Goal: Information Seeking & Learning: Learn about a topic

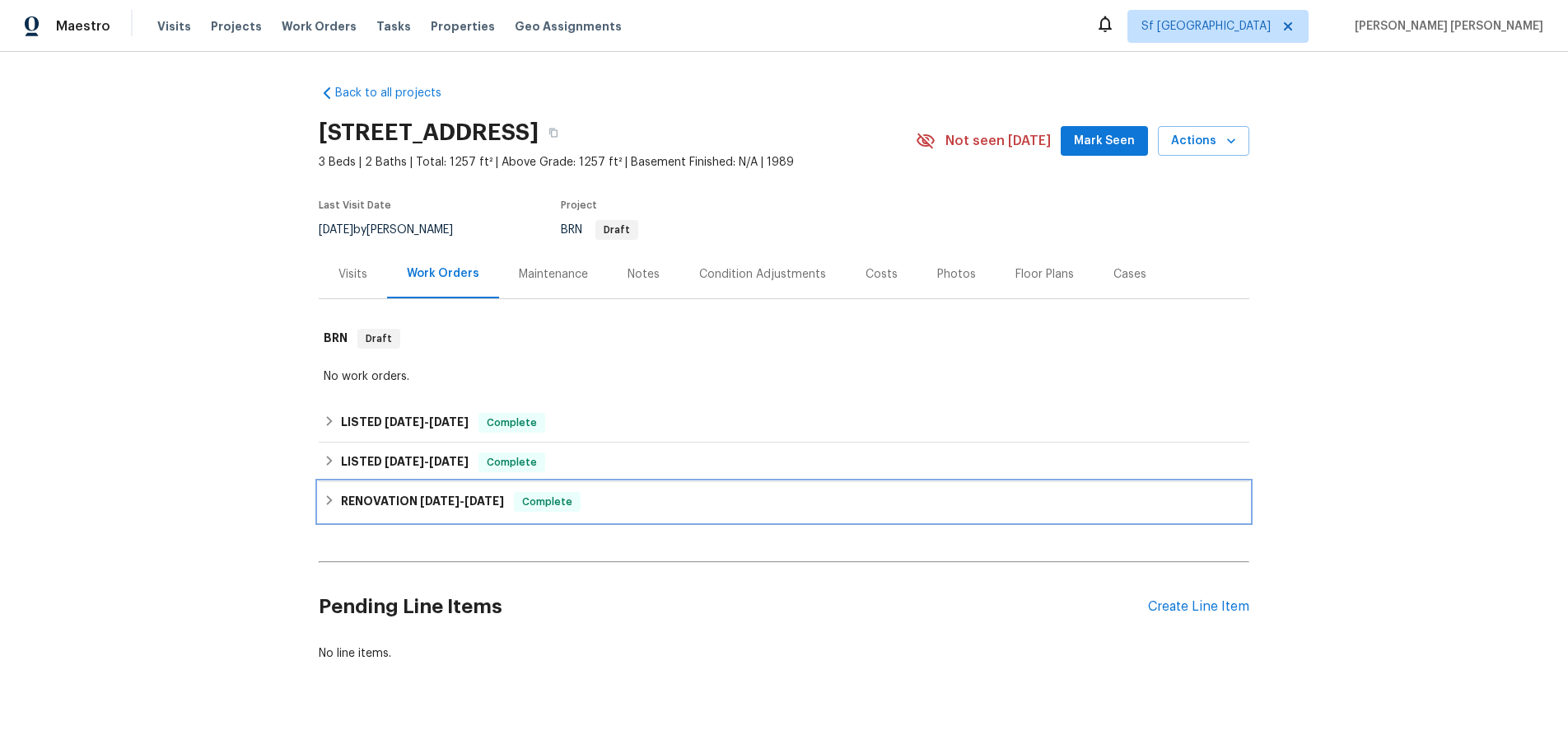
click at [336, 499] on div "RENOVATION [DATE] - [DATE] Complete" at bounding box center [784, 502] width 920 height 20
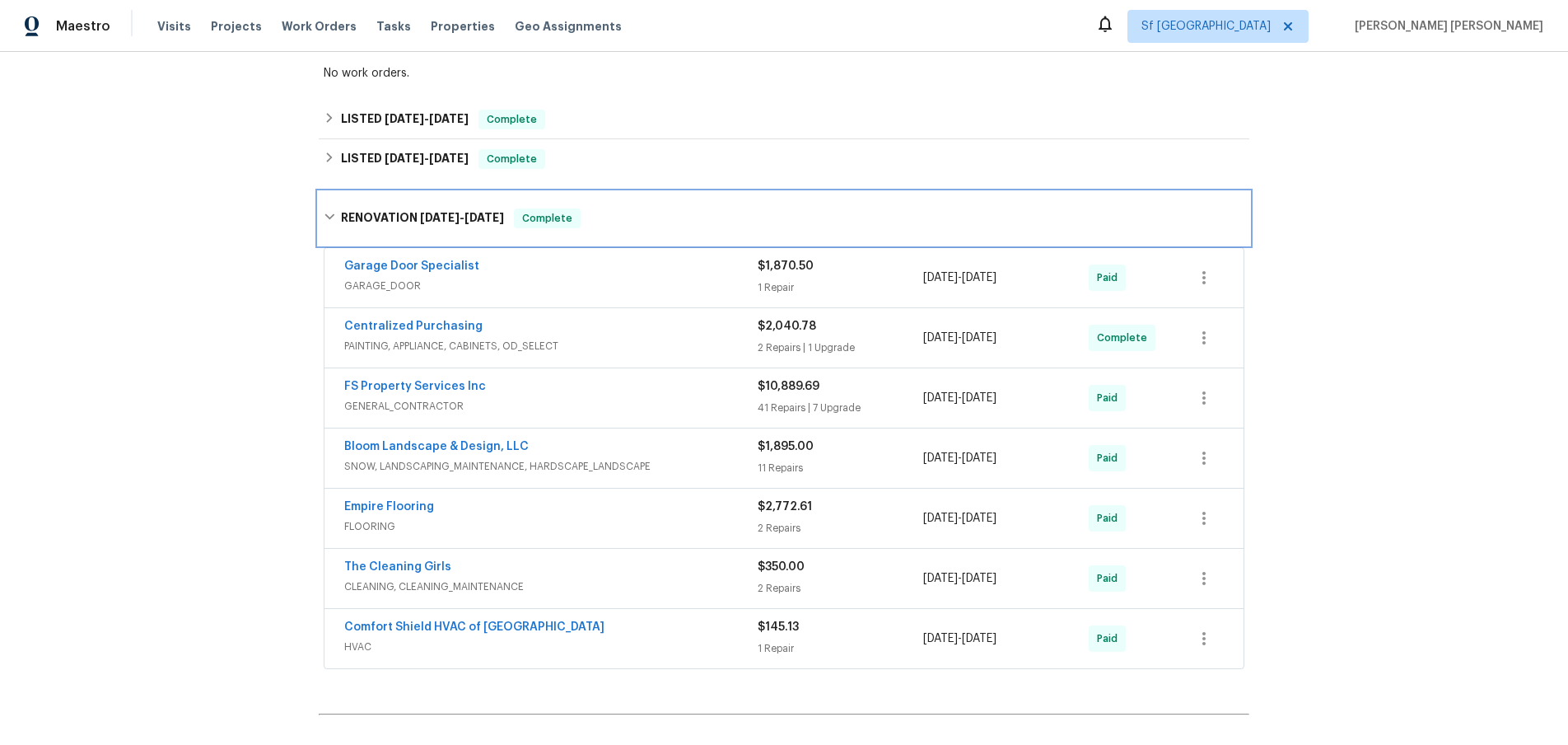
scroll to position [95, 0]
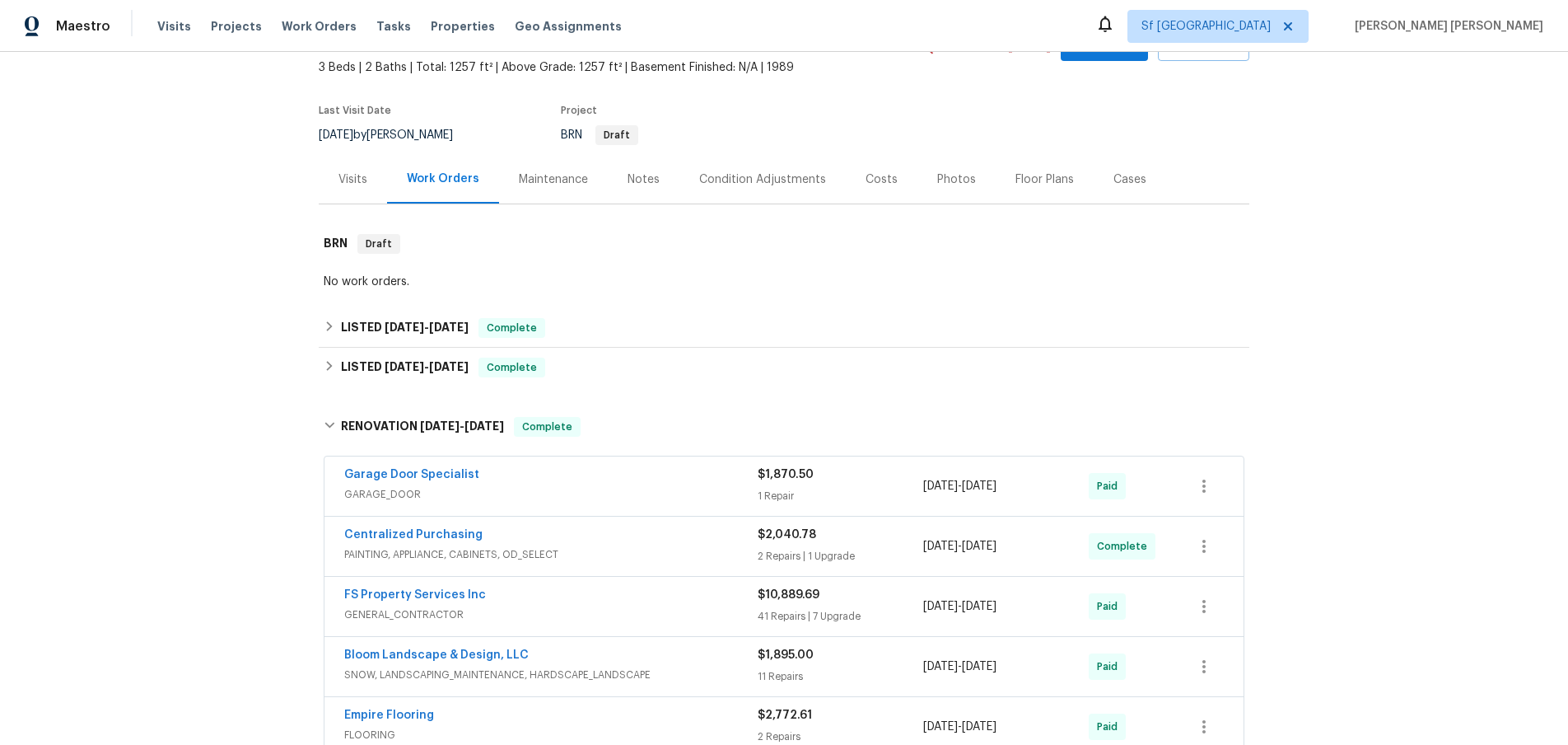
click at [731, 551] on span "PAINTING, APPLIANCE, CABINETS, OD_SELECT" at bounding box center [551, 554] width 413 height 17
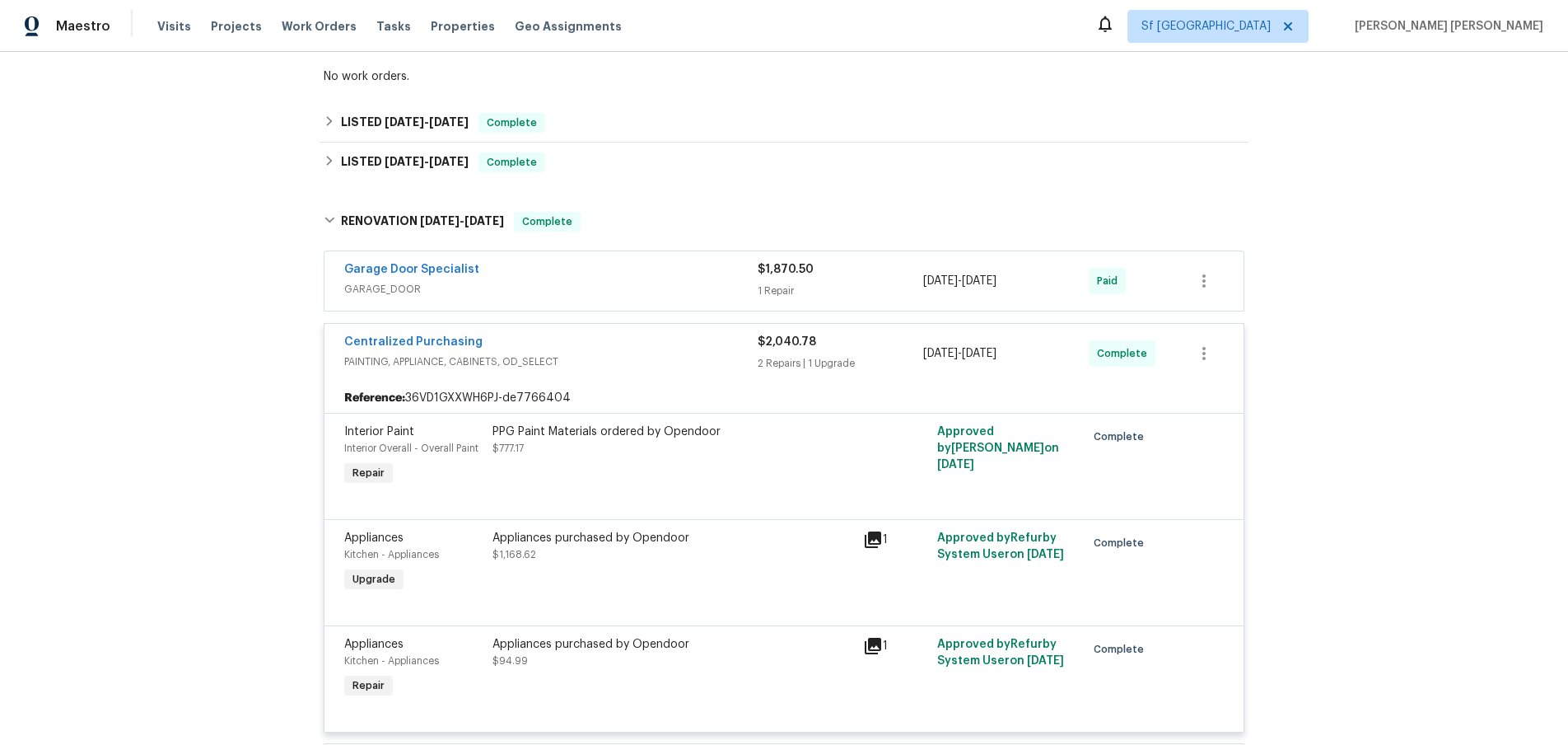
scroll to position [361, 0]
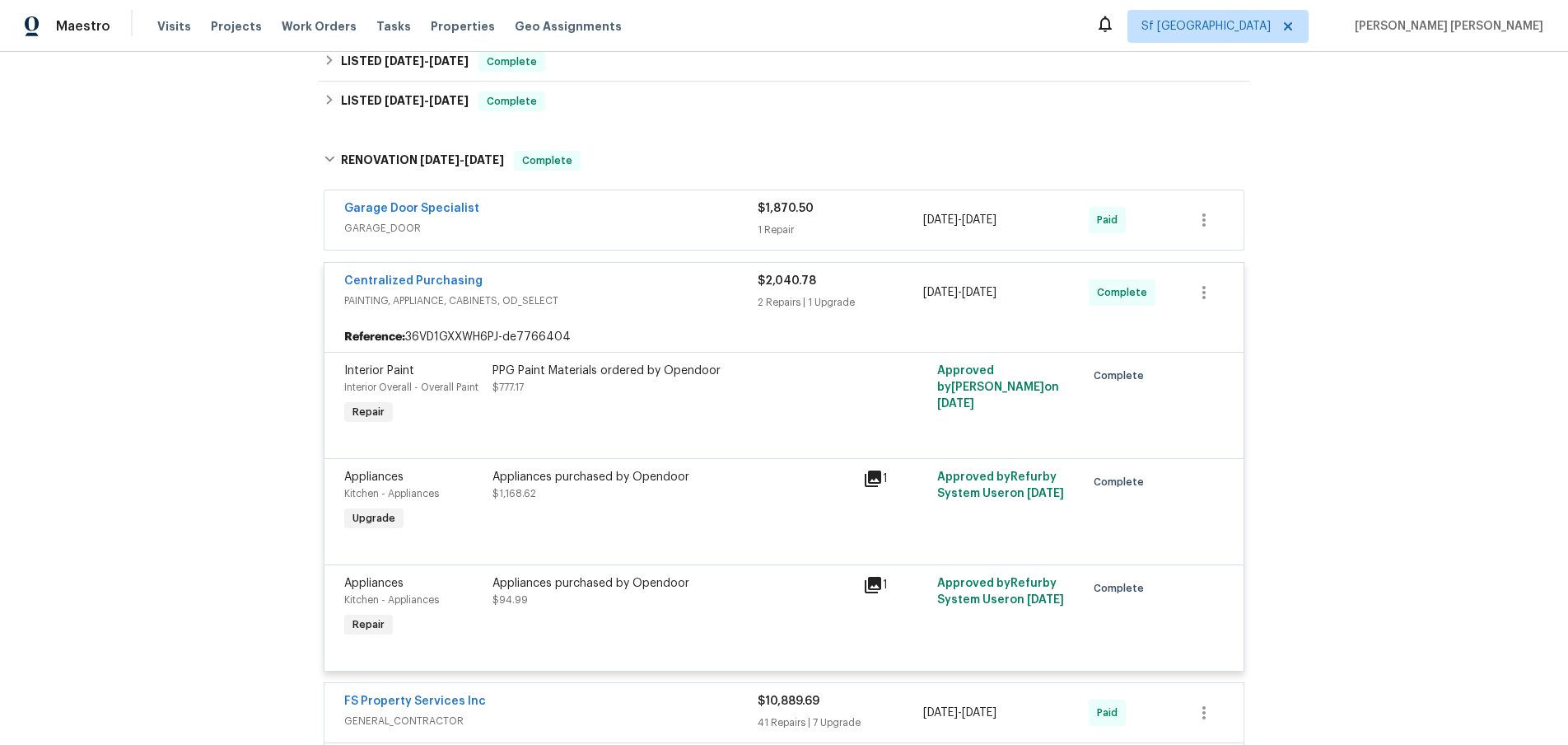
click at [625, 295] on span "PAINTING, APPLIANCE, CABINETS, OD_SELECT" at bounding box center [551, 301] width 413 height 17
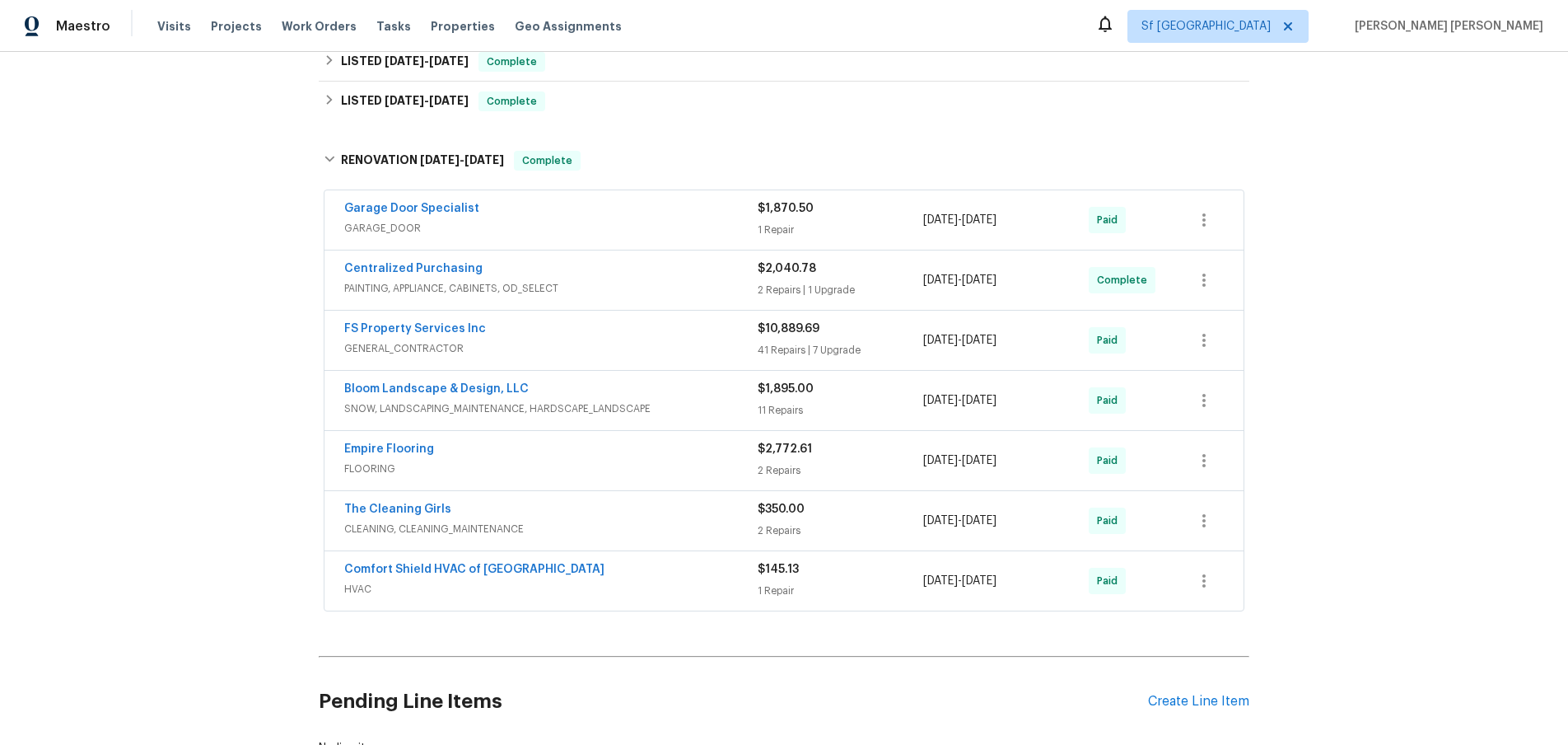
click at [643, 220] on span "GARAGE_DOOR" at bounding box center [551, 228] width 413 height 17
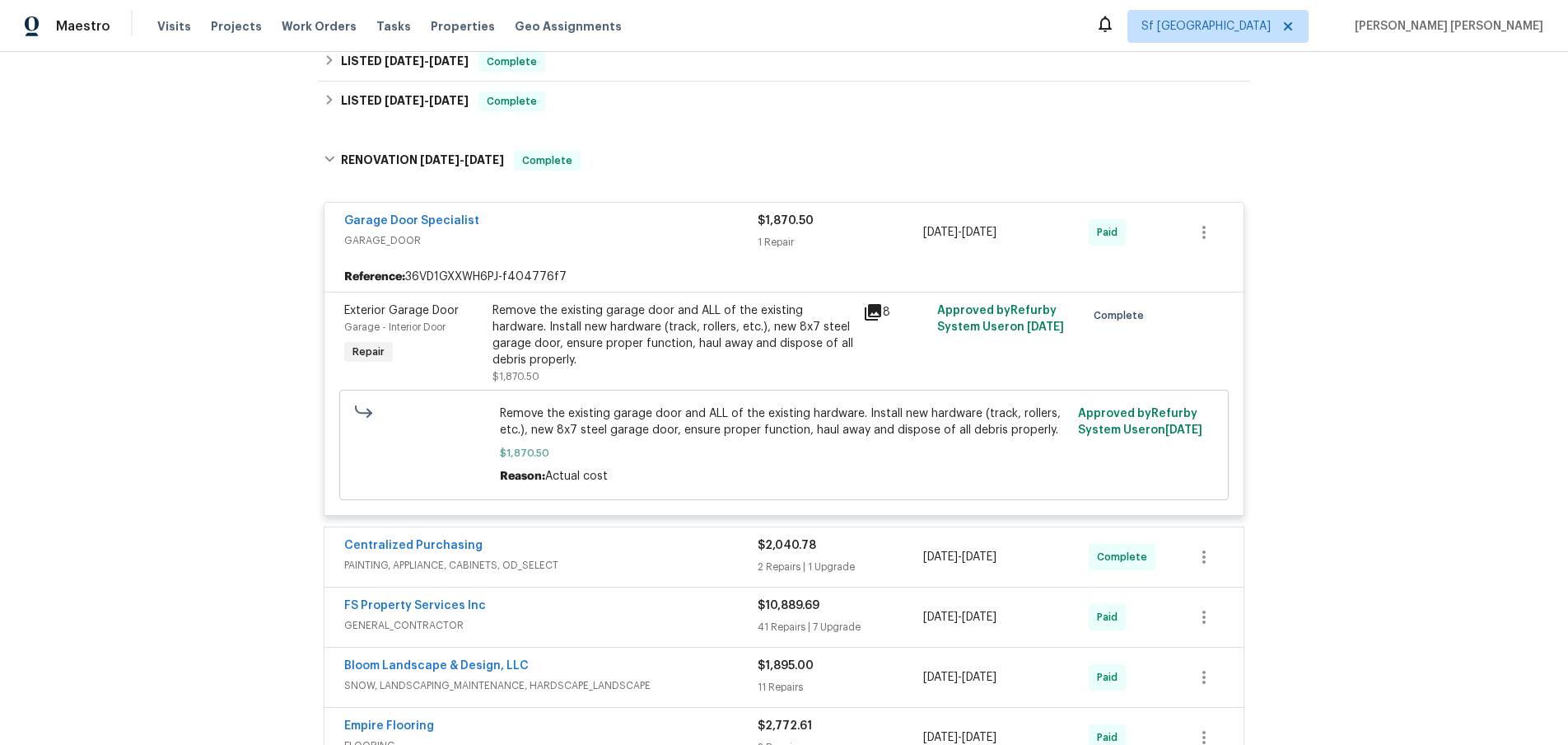
click at [868, 312] on icon at bounding box center [872, 312] width 17 height 17
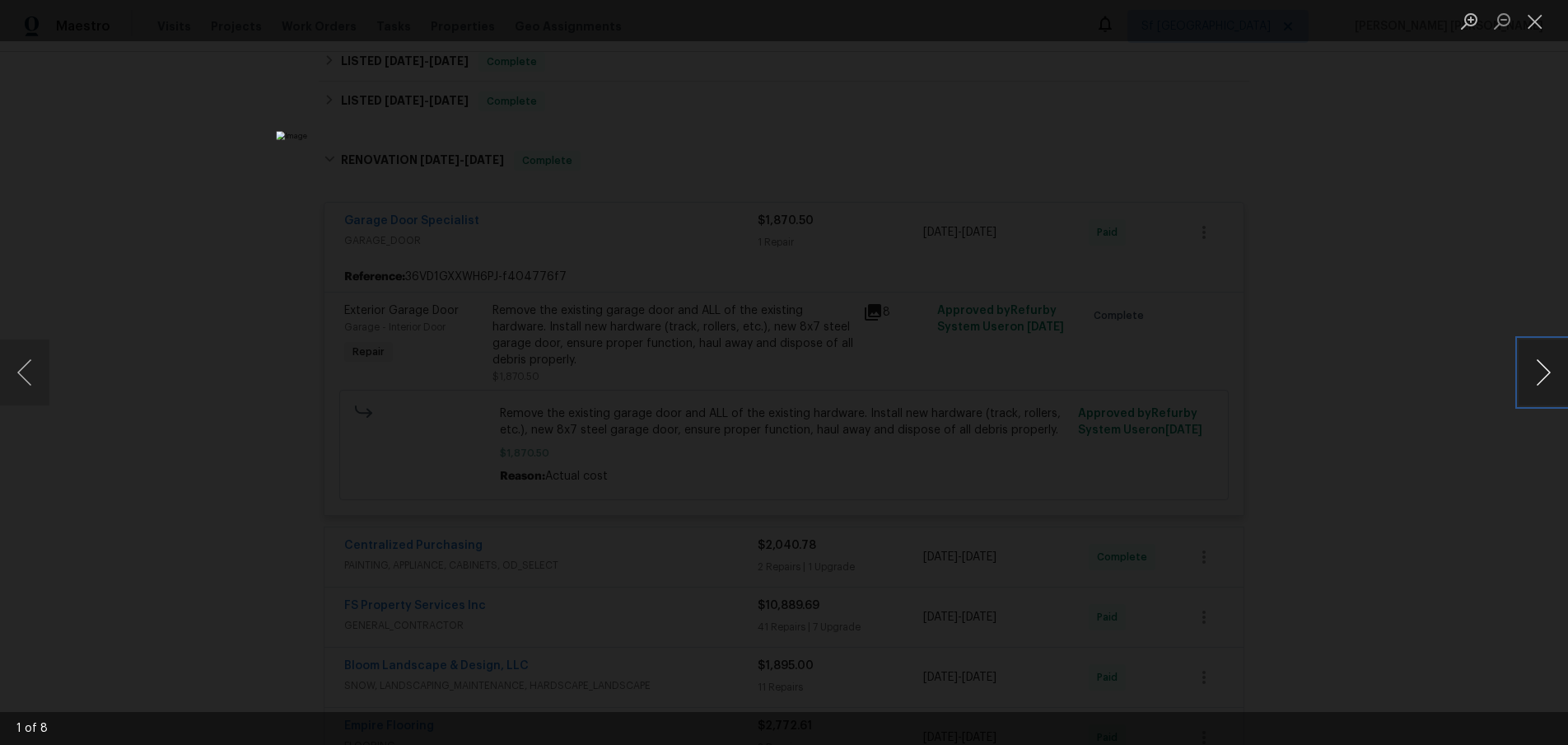
click at [1541, 387] on button "Next image" at bounding box center [1543, 372] width 50 height 66
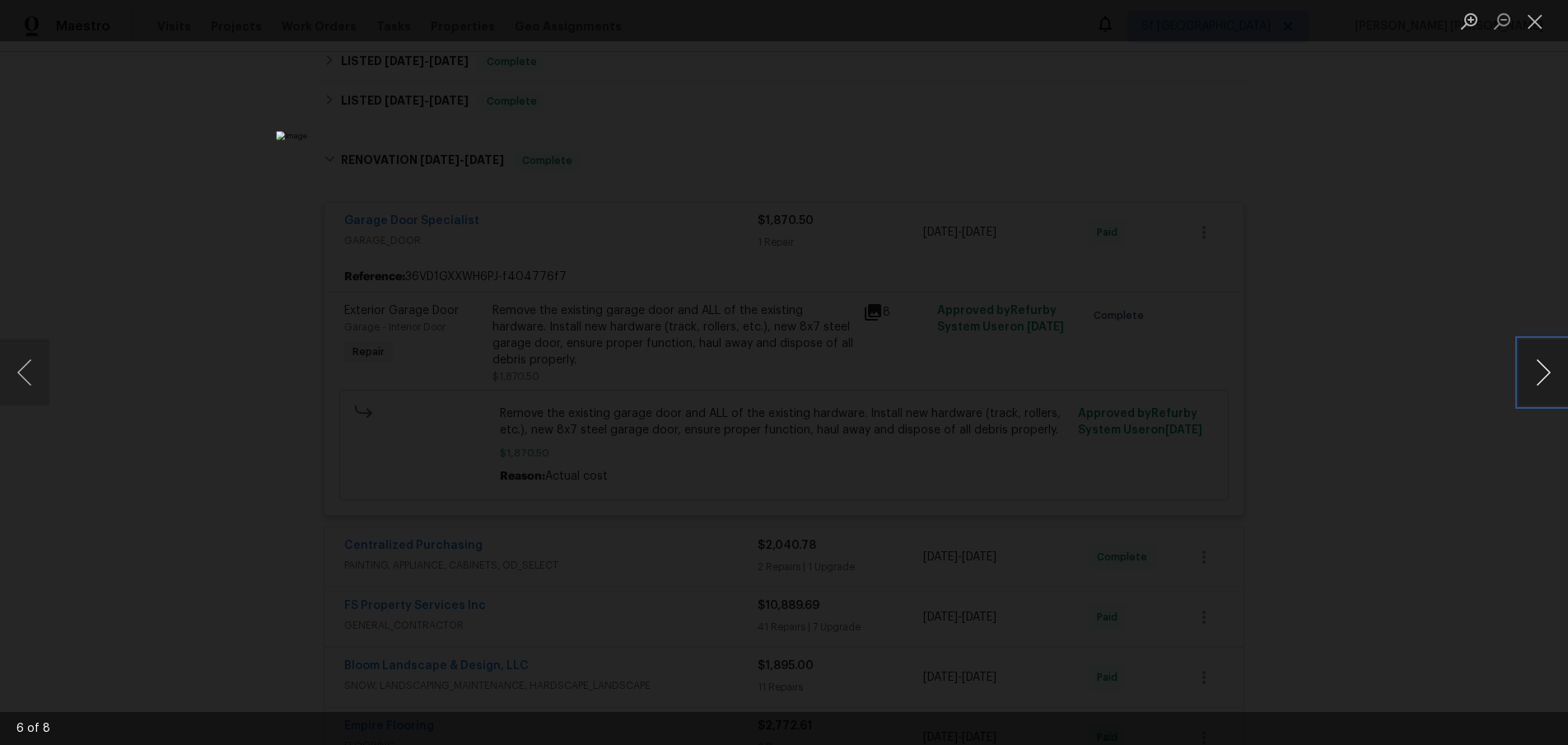
click at [1541, 387] on button "Next image" at bounding box center [1543, 372] width 50 height 66
drag, startPoint x: 1438, startPoint y: 474, endPoint x: 1435, endPoint y: 464, distance: 10.4
click at [1436, 474] on div "Lightbox" at bounding box center [784, 372] width 1568 height 745
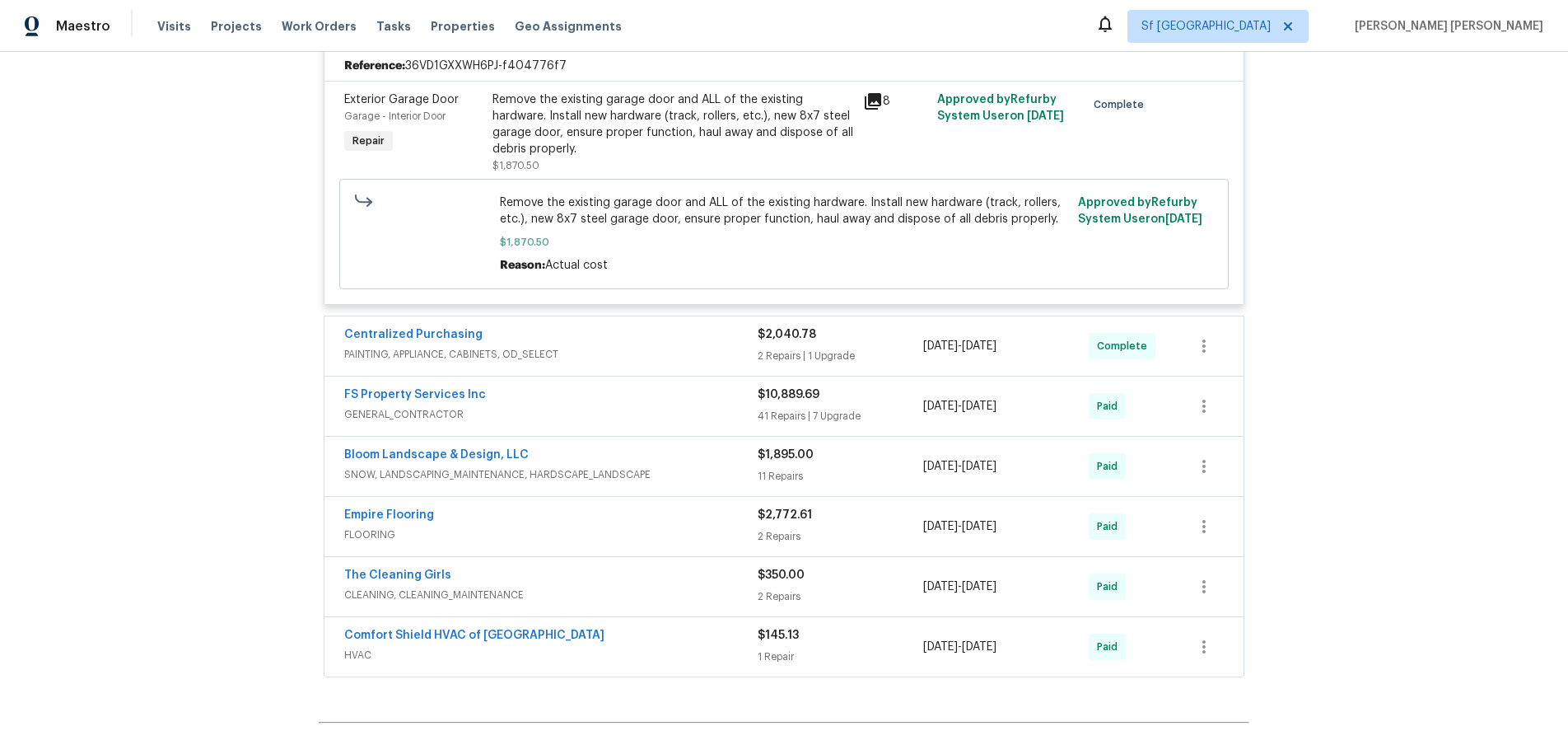
scroll to position [586, 0]
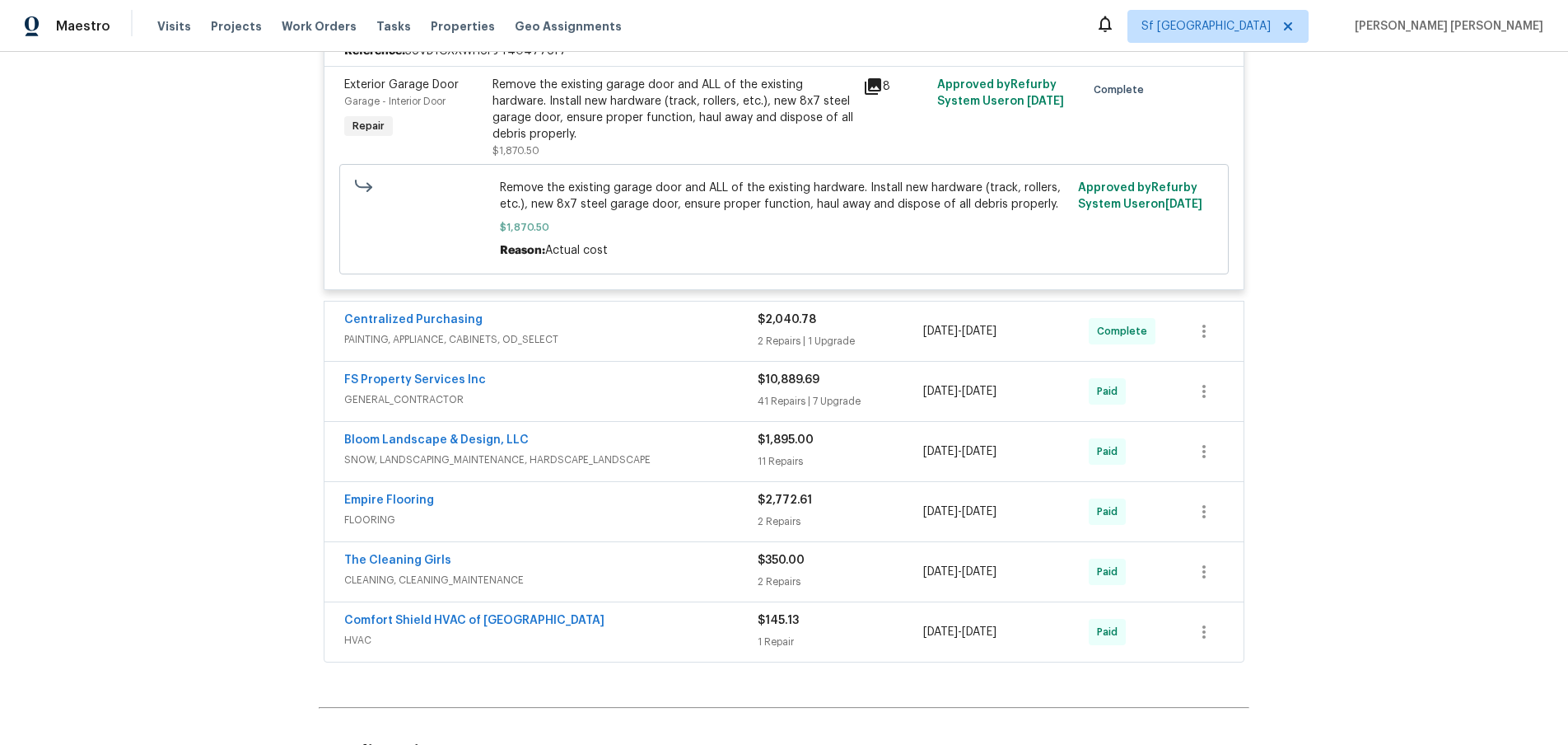
click at [712, 412] on div "FS Property Services Inc GENERAL_CONTRACTOR $10,889.69 41 Repairs | 7 Upgrade 5…" at bounding box center [784, 390] width 919 height 59
click at [687, 407] on span "GENERAL_CONTRACTOR" at bounding box center [551, 399] width 413 height 17
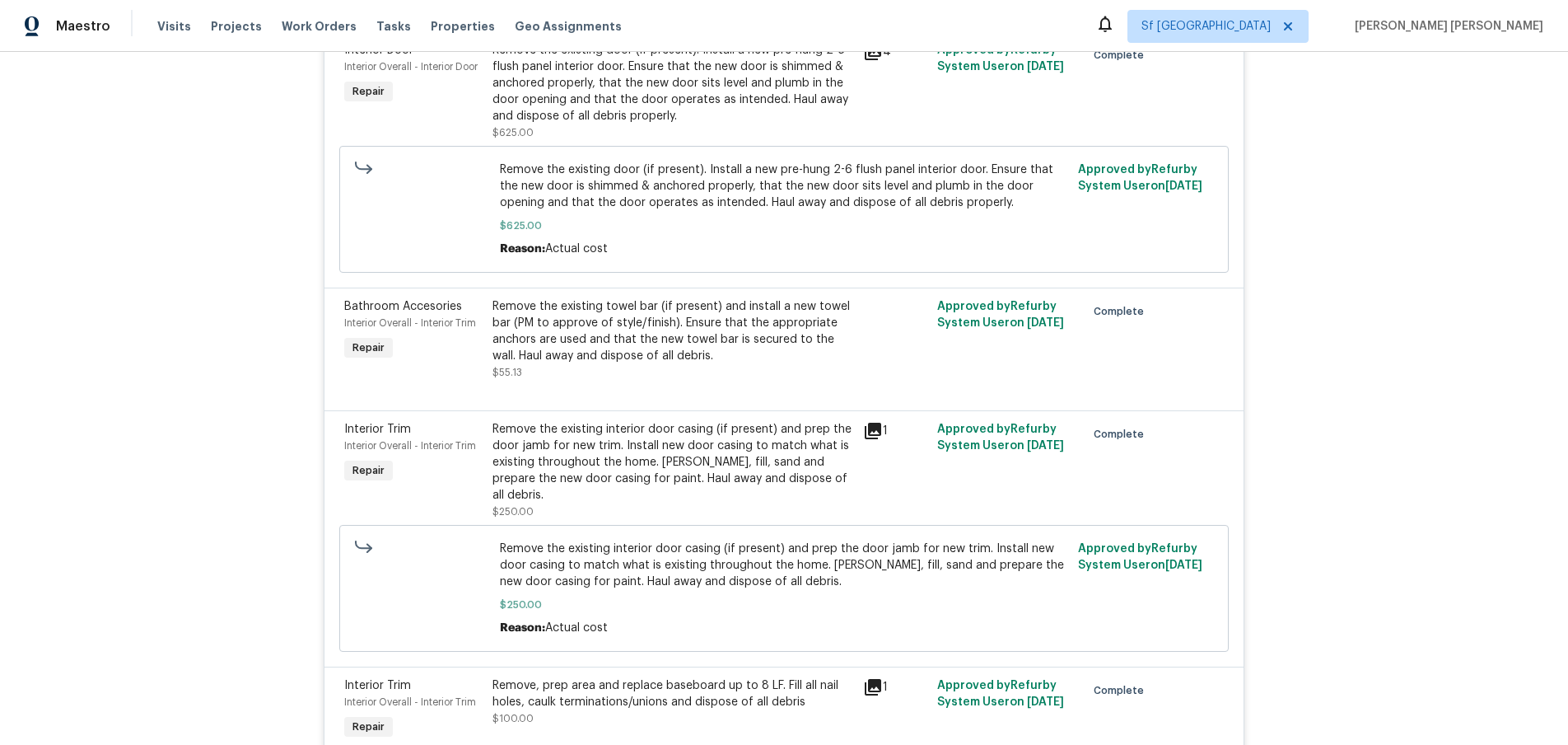
scroll to position [5777, 0]
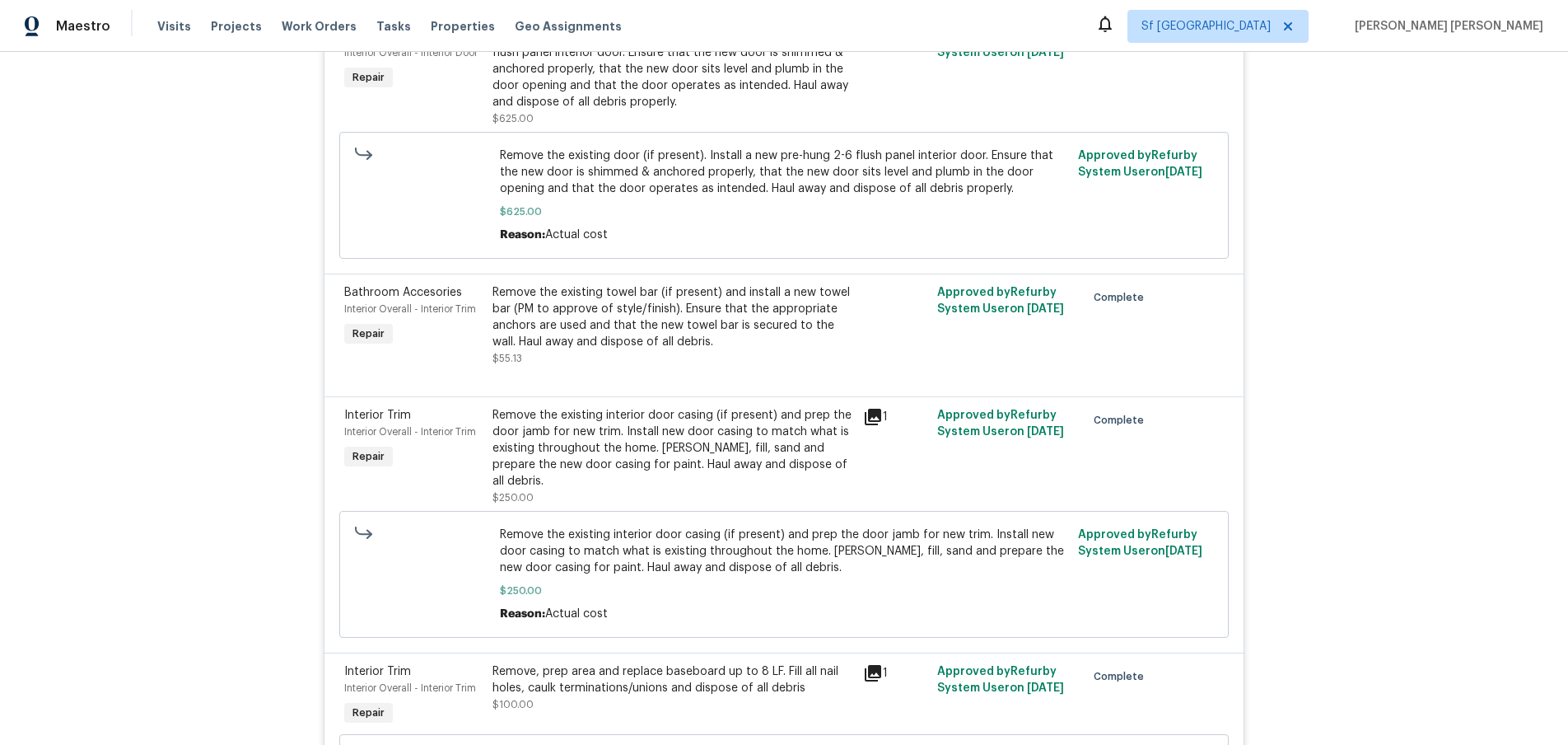
click at [868, 46] on icon at bounding box center [872, 38] width 17 height 17
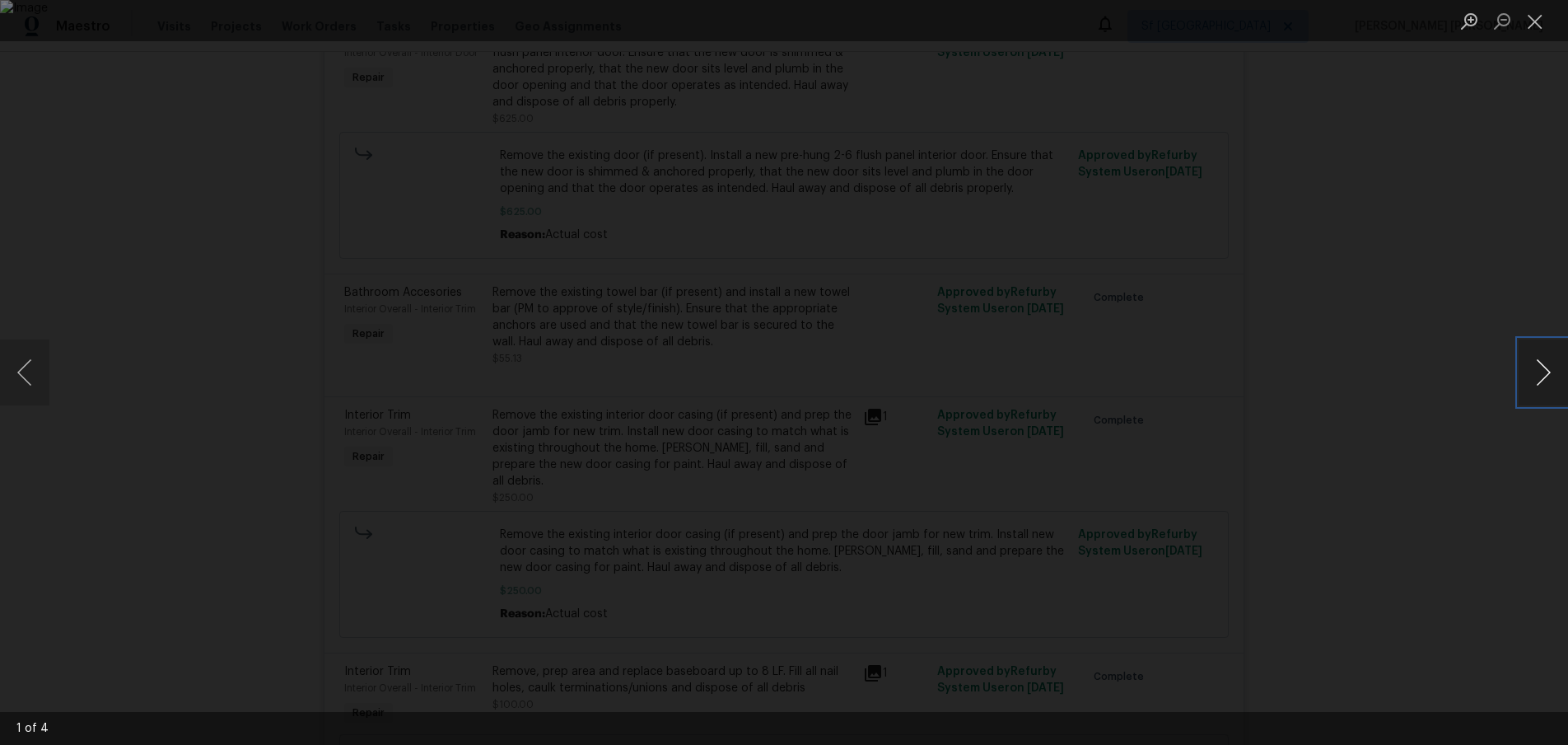
click at [1536, 391] on button "Next image" at bounding box center [1543, 372] width 50 height 66
click at [1474, 437] on div "Lightbox" at bounding box center [784, 372] width 1568 height 745
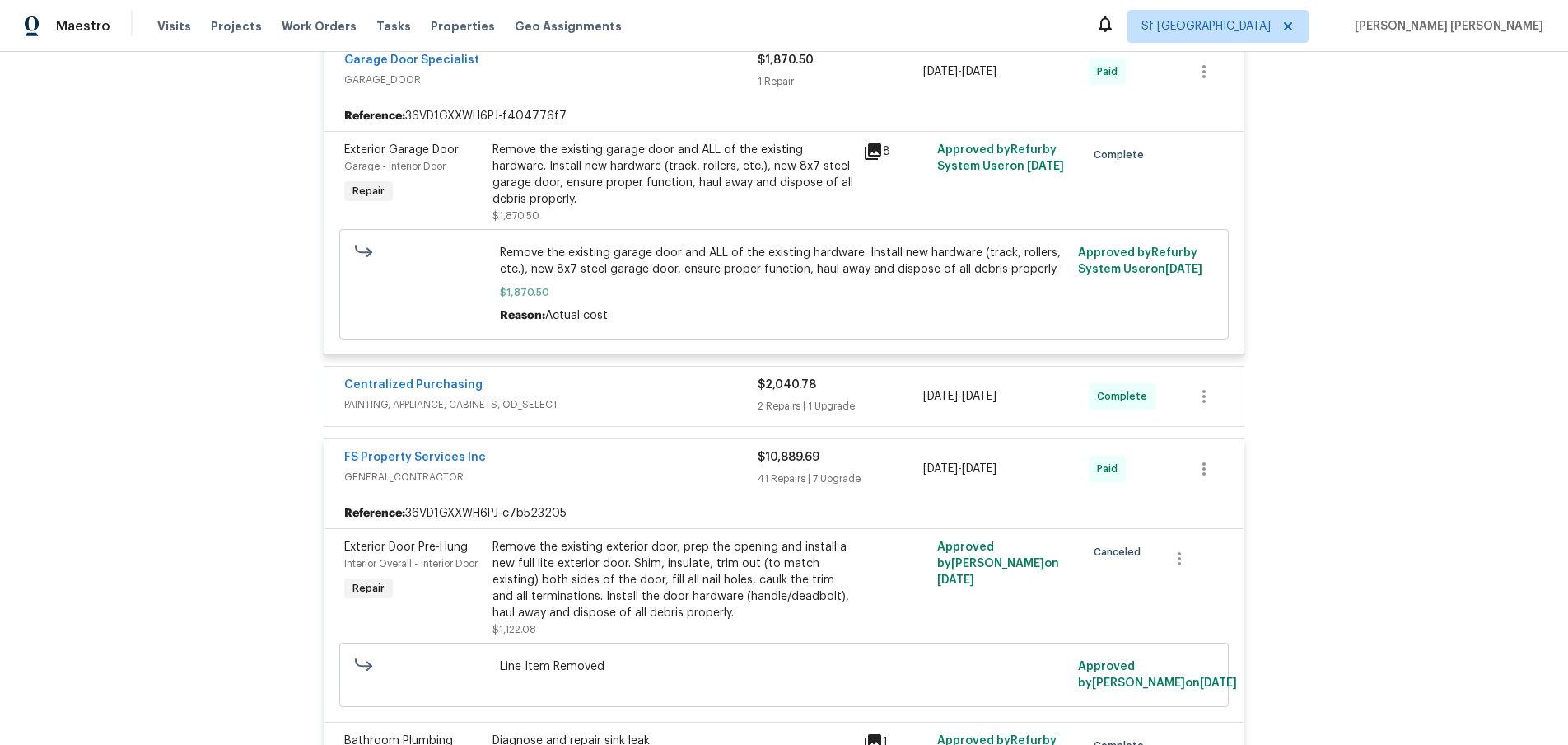
scroll to position [528, 0]
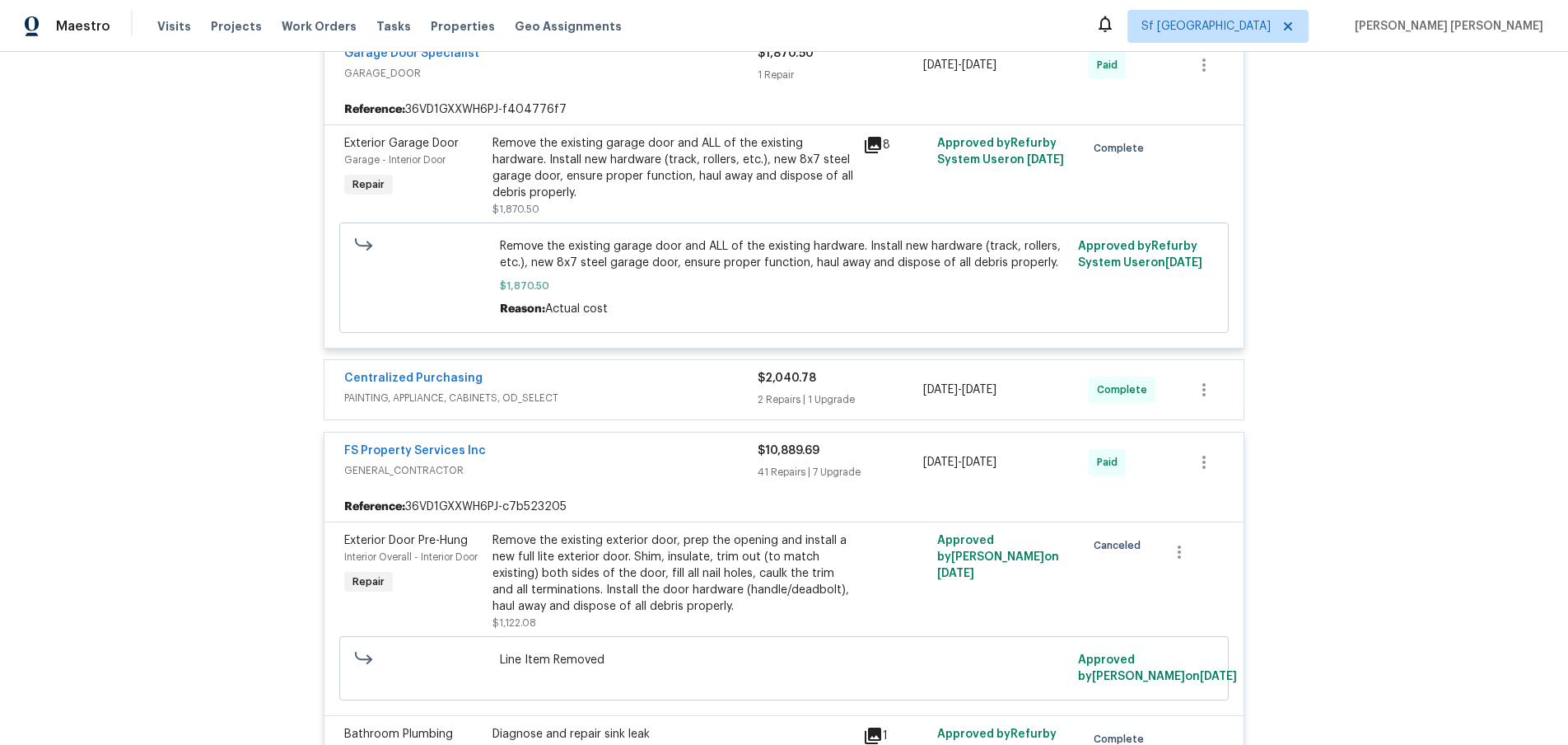
click at [604, 446] on div "FS Property Services Inc" at bounding box center [551, 452] width 413 height 20
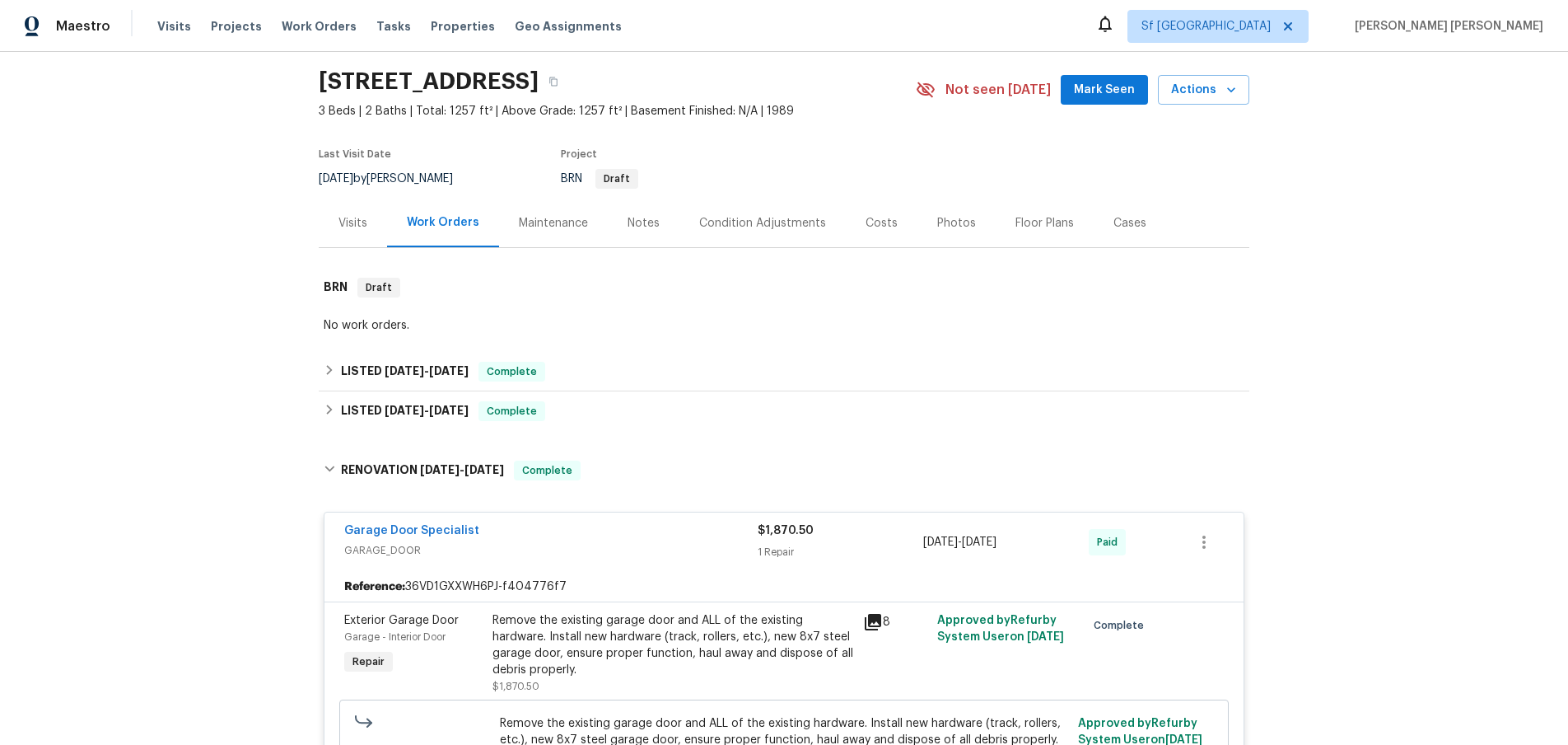
scroll to position [45, 0]
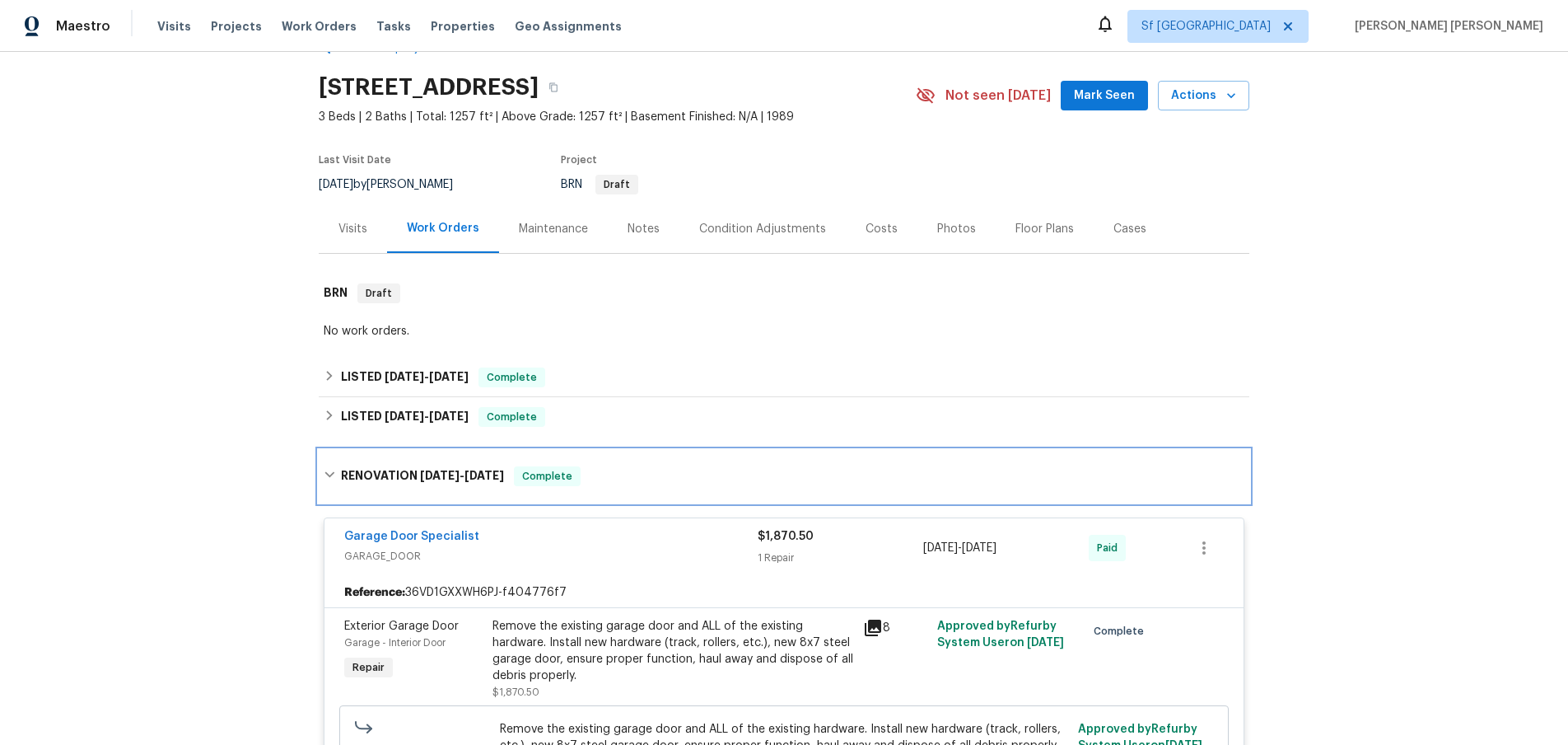
click at [331, 468] on icon at bounding box center [329, 474] width 12 height 12
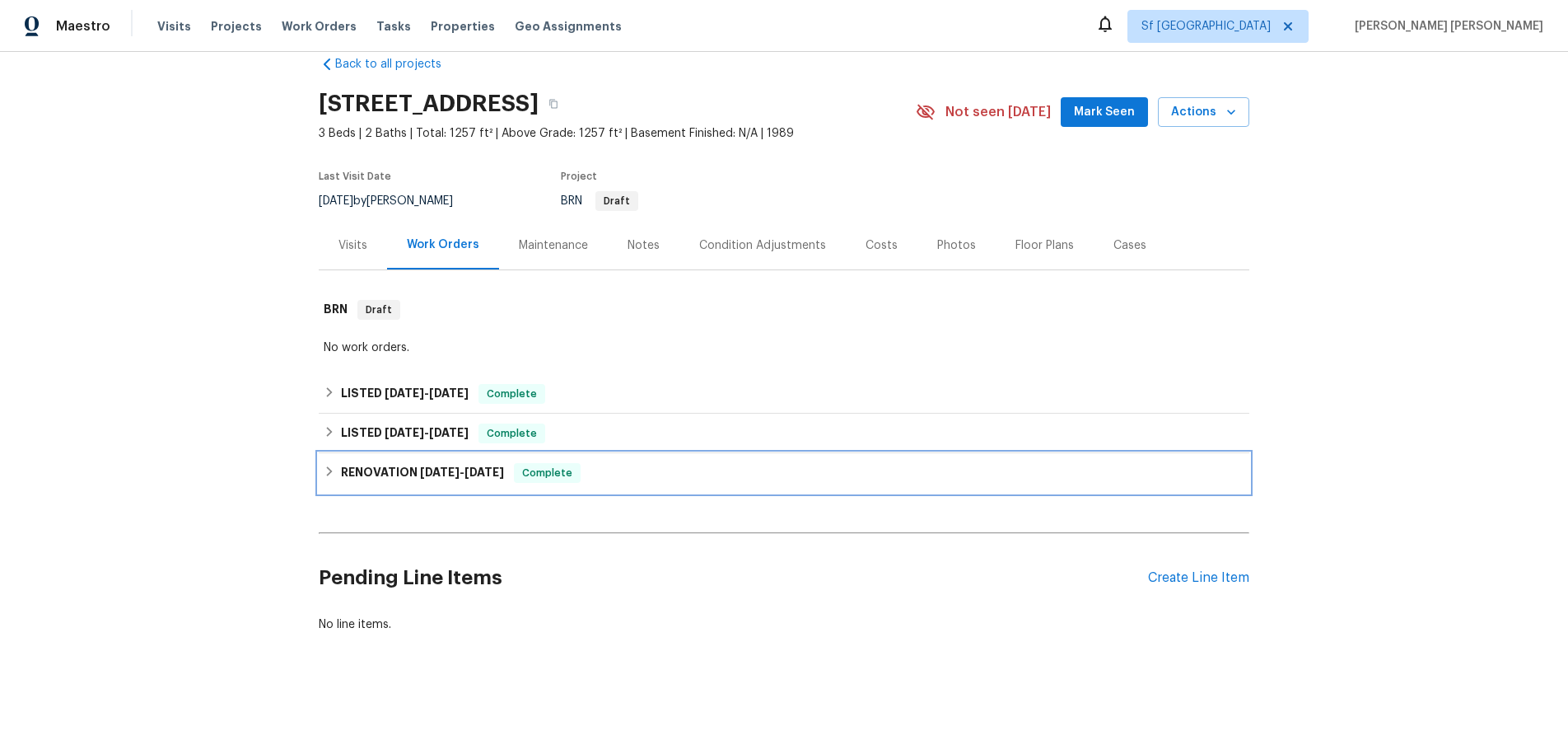
scroll to position [29, 0]
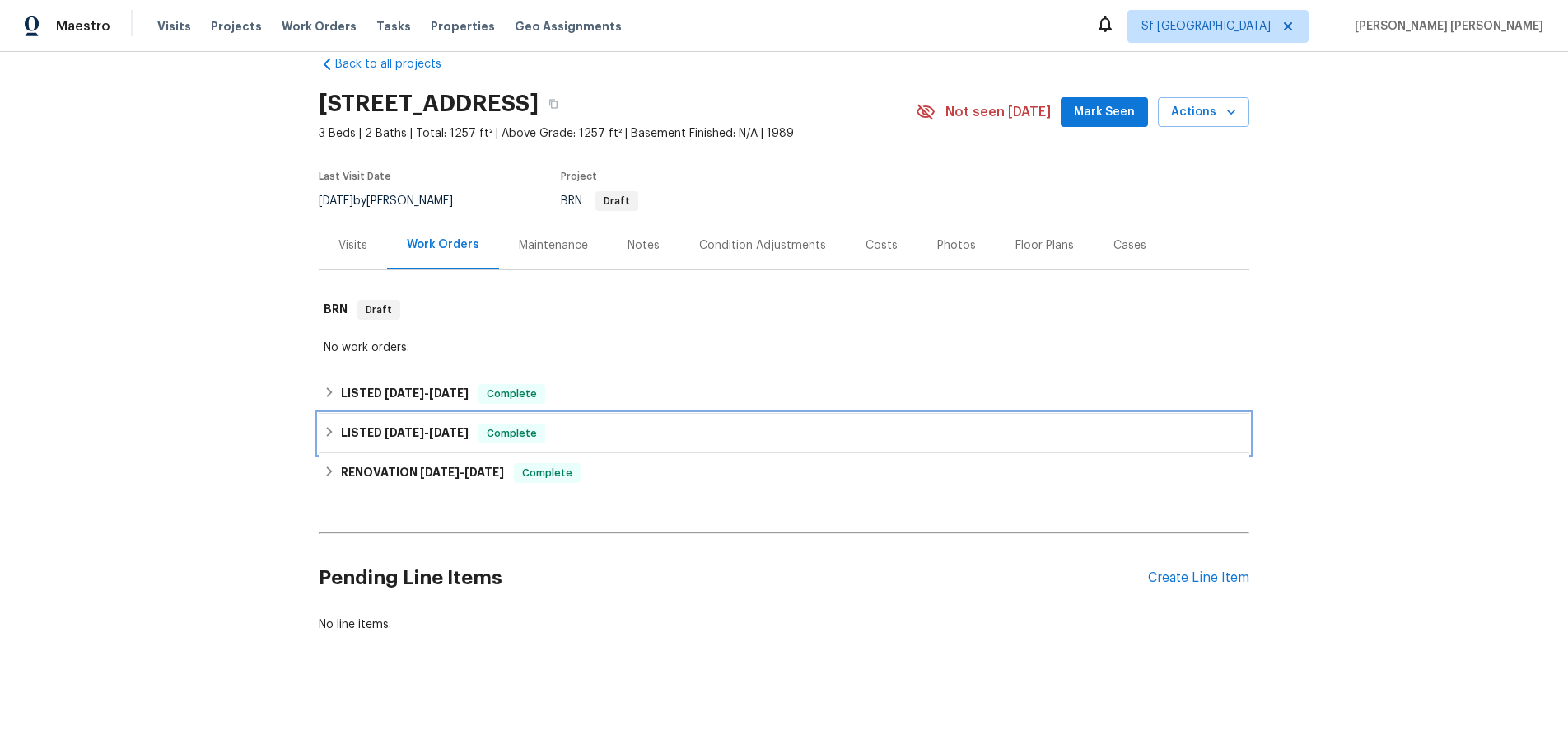
click at [324, 436] on icon at bounding box center [329, 432] width 12 height 12
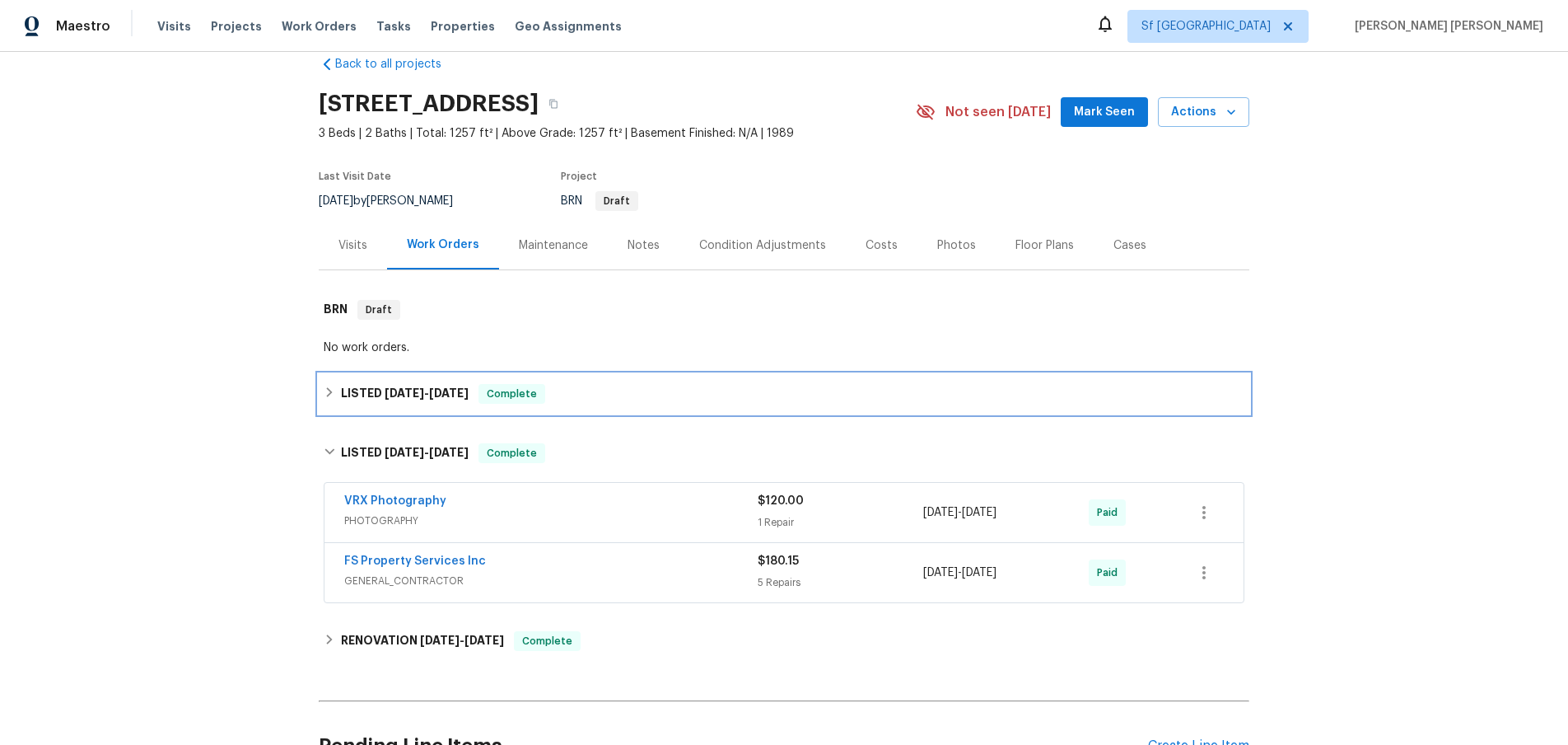
click at [330, 398] on div "LISTED 7/30/25 - 8/8/25 Complete" at bounding box center [784, 393] width 920 height 20
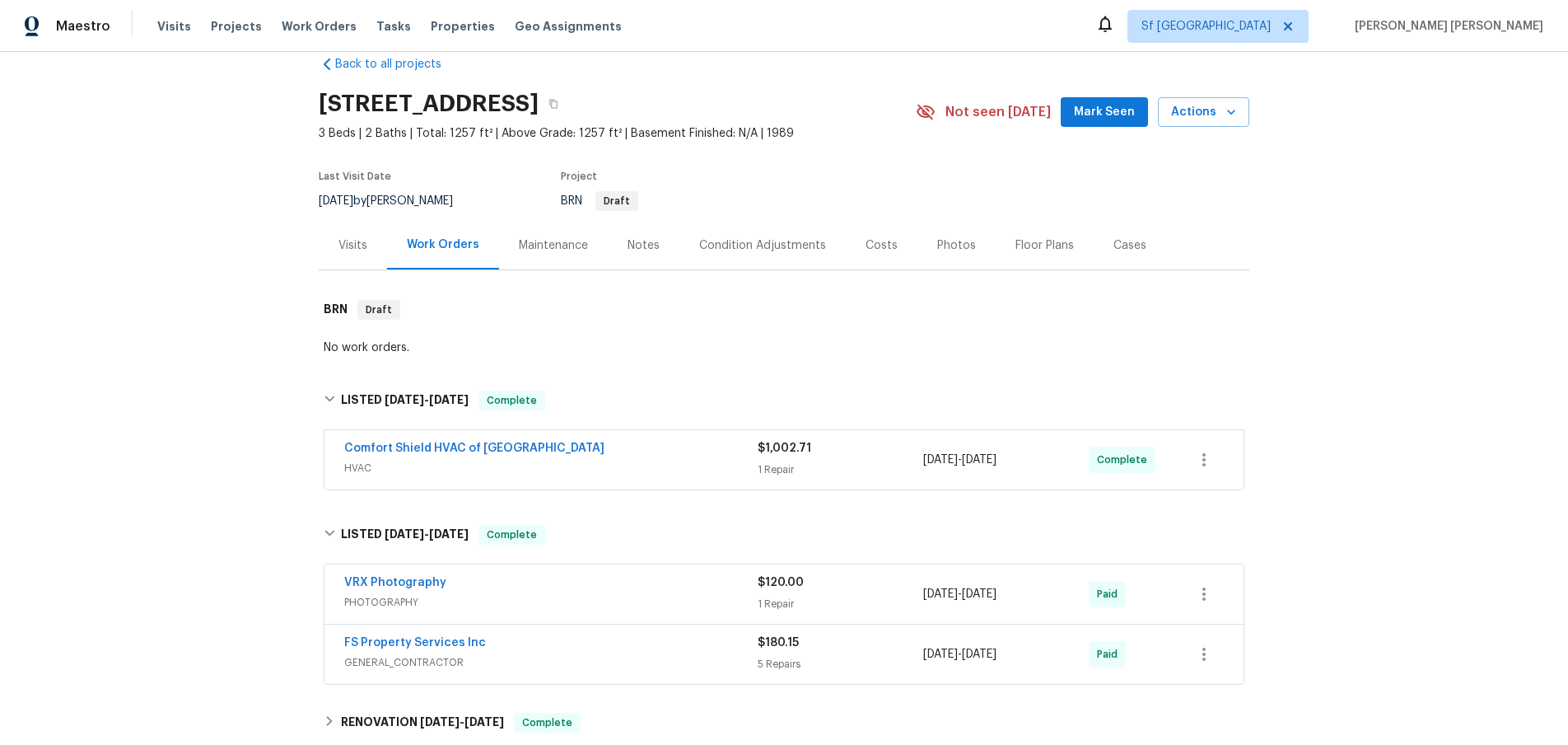
click at [352, 241] on div "Visits" at bounding box center [352, 246] width 29 height 17
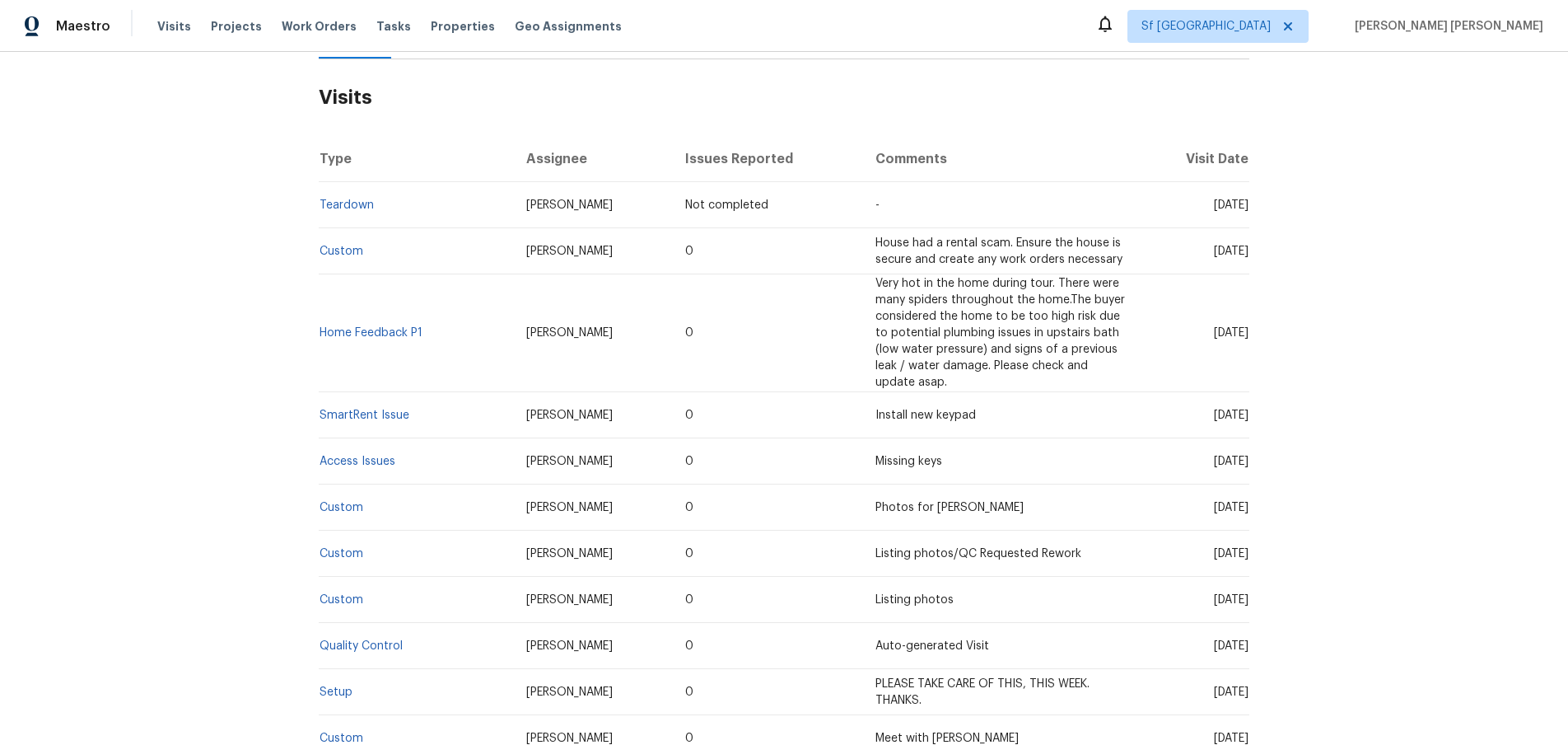
scroll to position [460, 0]
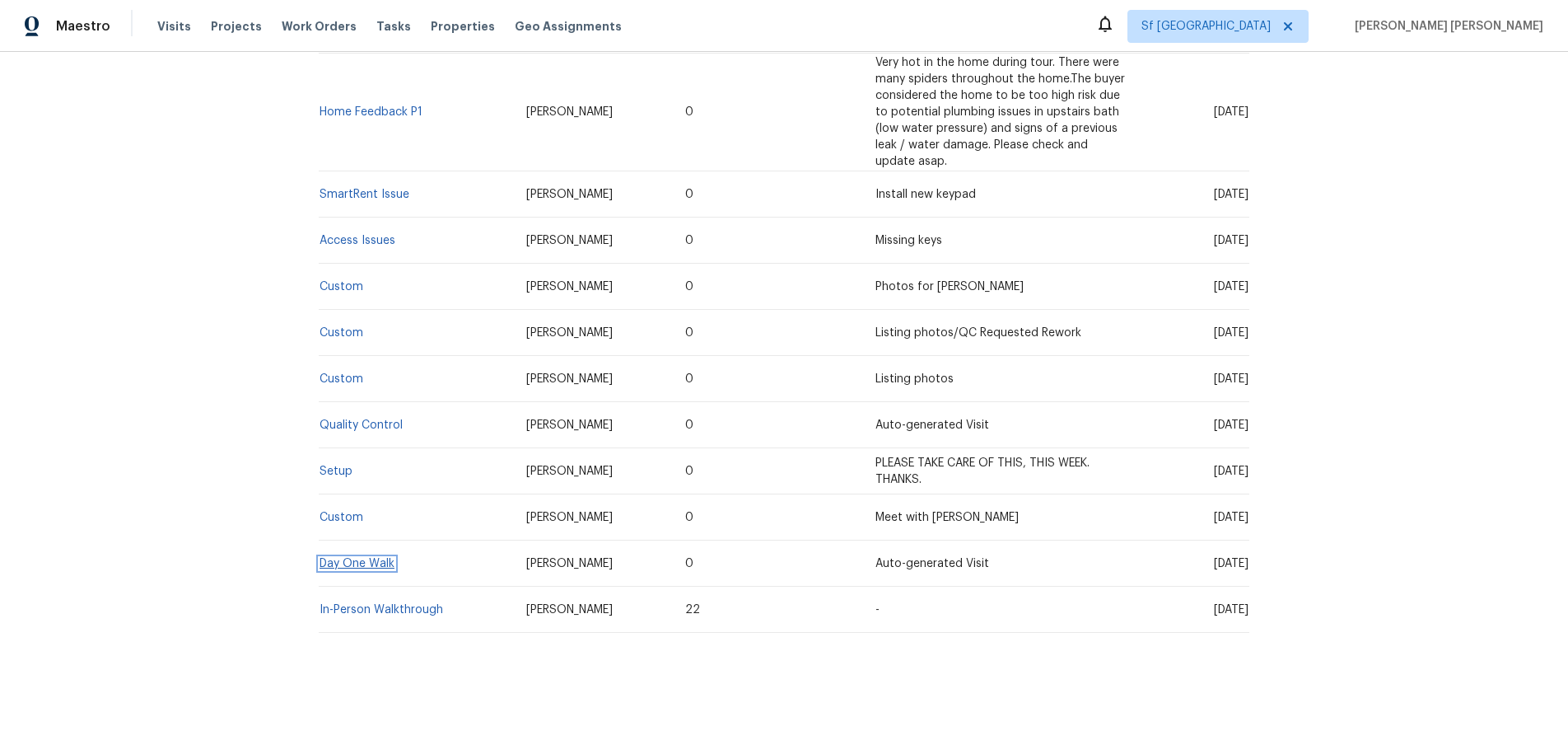
click at [364, 565] on link "Day One Walk" at bounding box center [356, 564] width 75 height 12
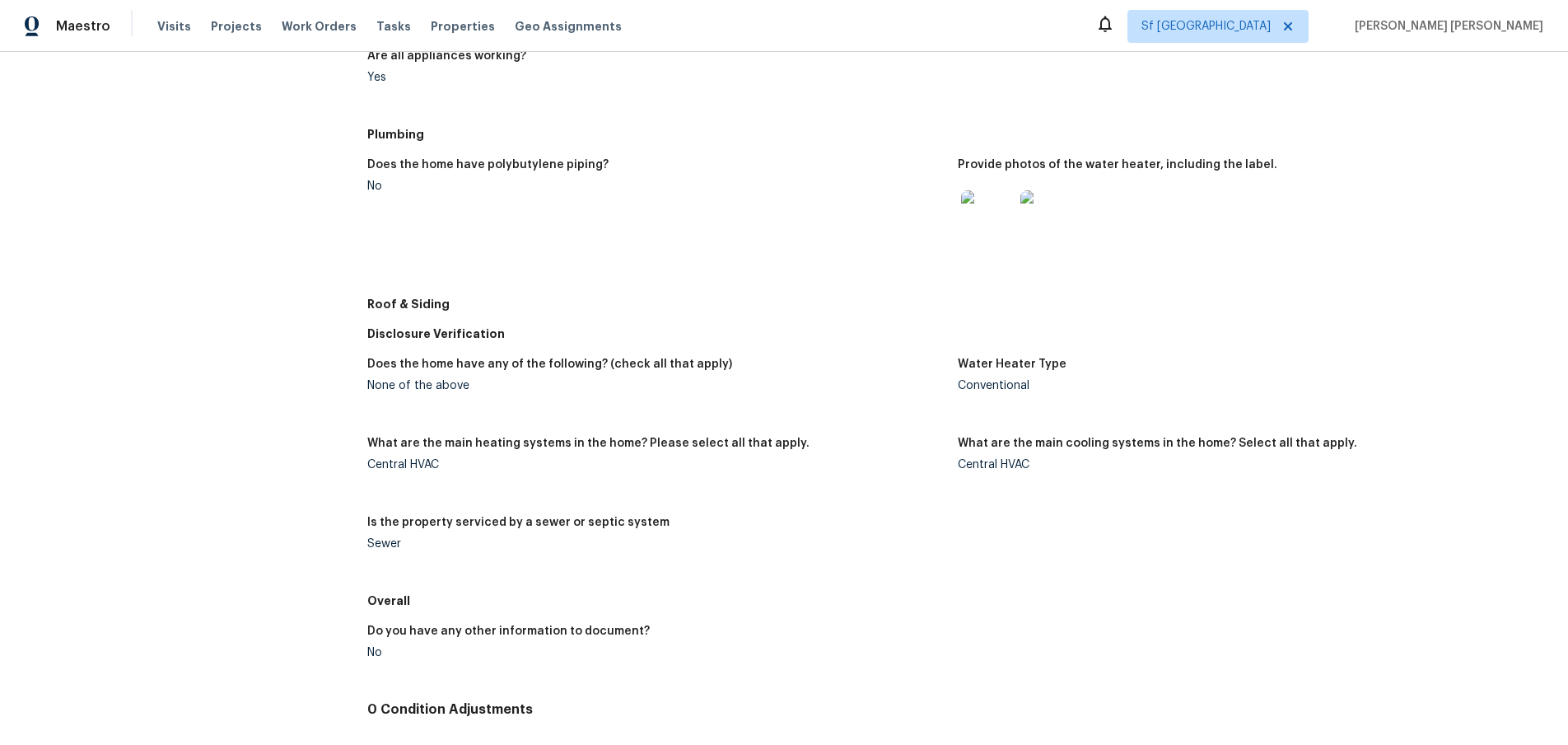
scroll to position [638, 0]
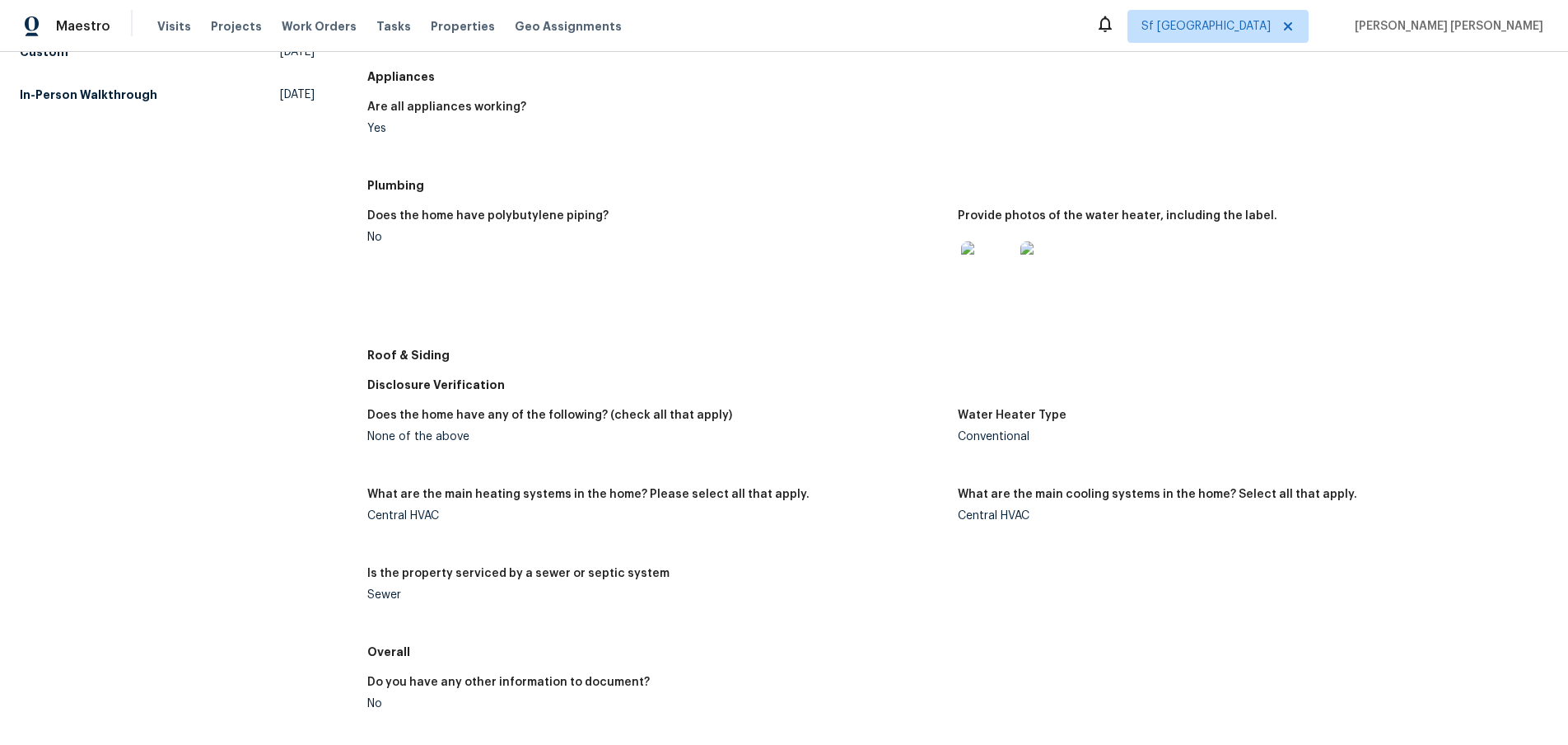
click at [978, 273] on img at bounding box center [987, 268] width 53 height 53
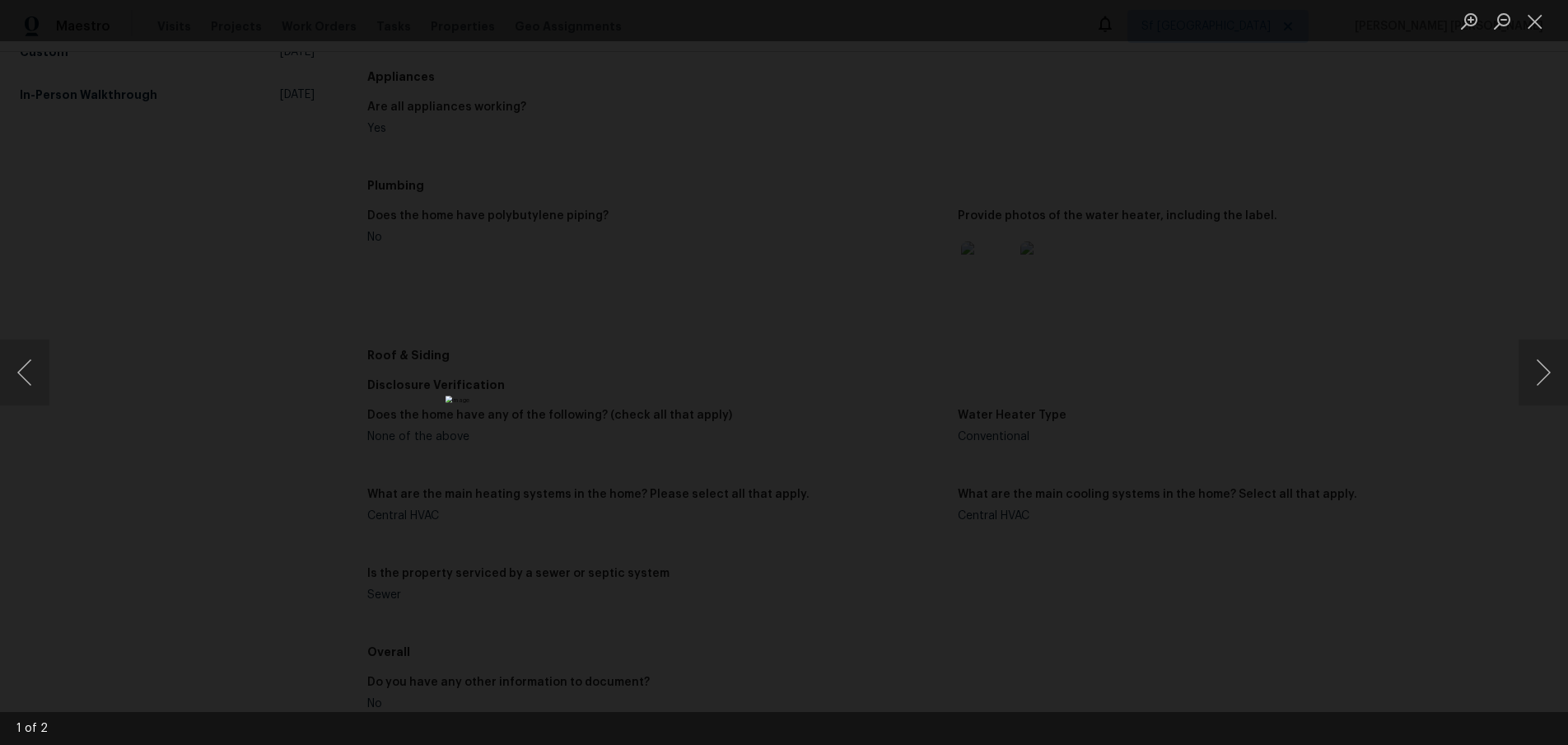
click at [863, 426] on img "Lightbox" at bounding box center [844, 585] width 799 height 379
click at [1552, 385] on button "Next image" at bounding box center [1543, 372] width 50 height 66
click at [1549, 370] on button "Next image" at bounding box center [1543, 372] width 50 height 66
click at [1532, 373] on button "Next image" at bounding box center [1543, 372] width 50 height 66
click at [1542, 380] on button "Next image" at bounding box center [1543, 372] width 50 height 66
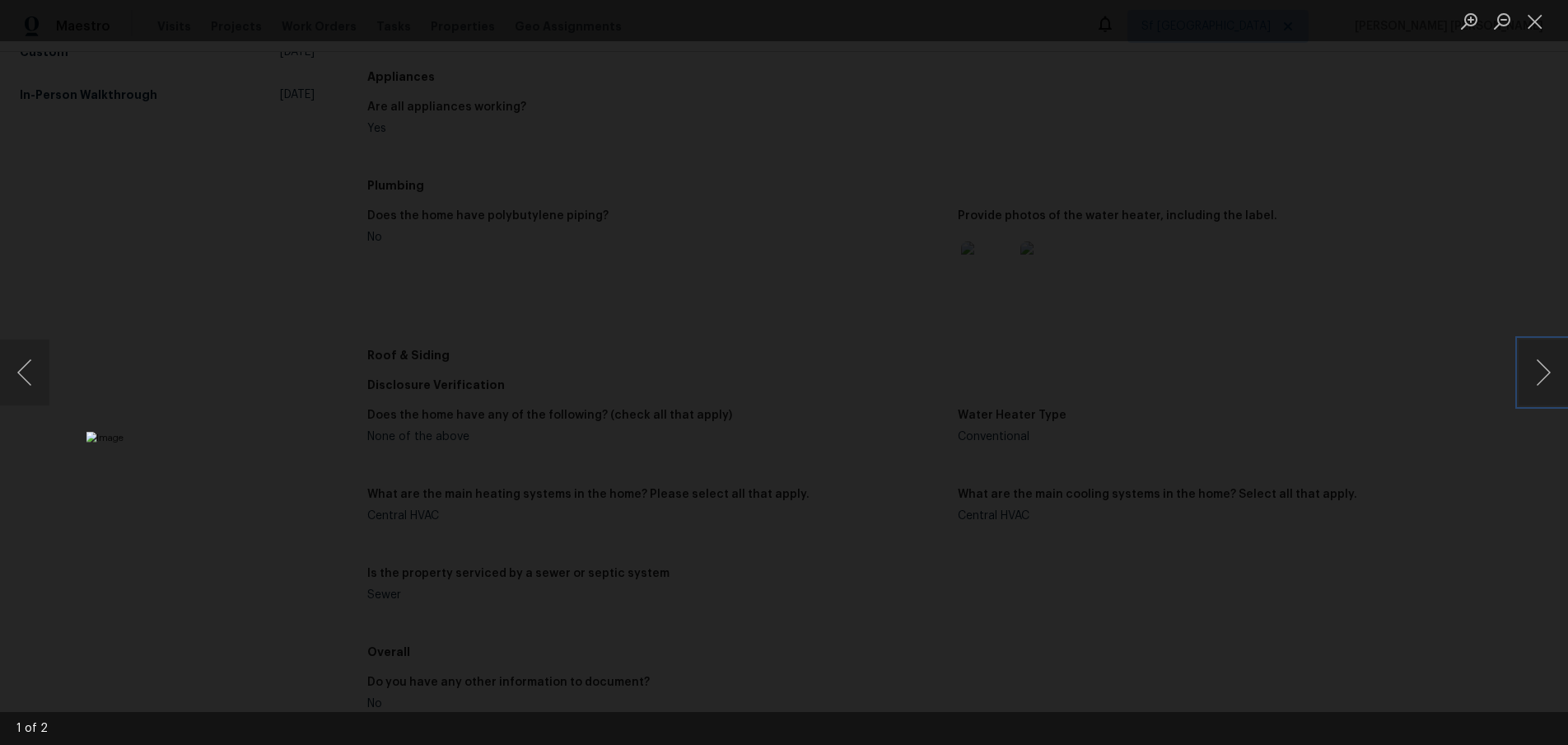
click at [836, 470] on img "Lightbox" at bounding box center [703, 724] width 1233 height 586
click at [636, 403] on img "Lightbox" at bounding box center [512, 743] width 2262 height 1075
click at [1539, 389] on button "Next image" at bounding box center [1543, 372] width 50 height 66
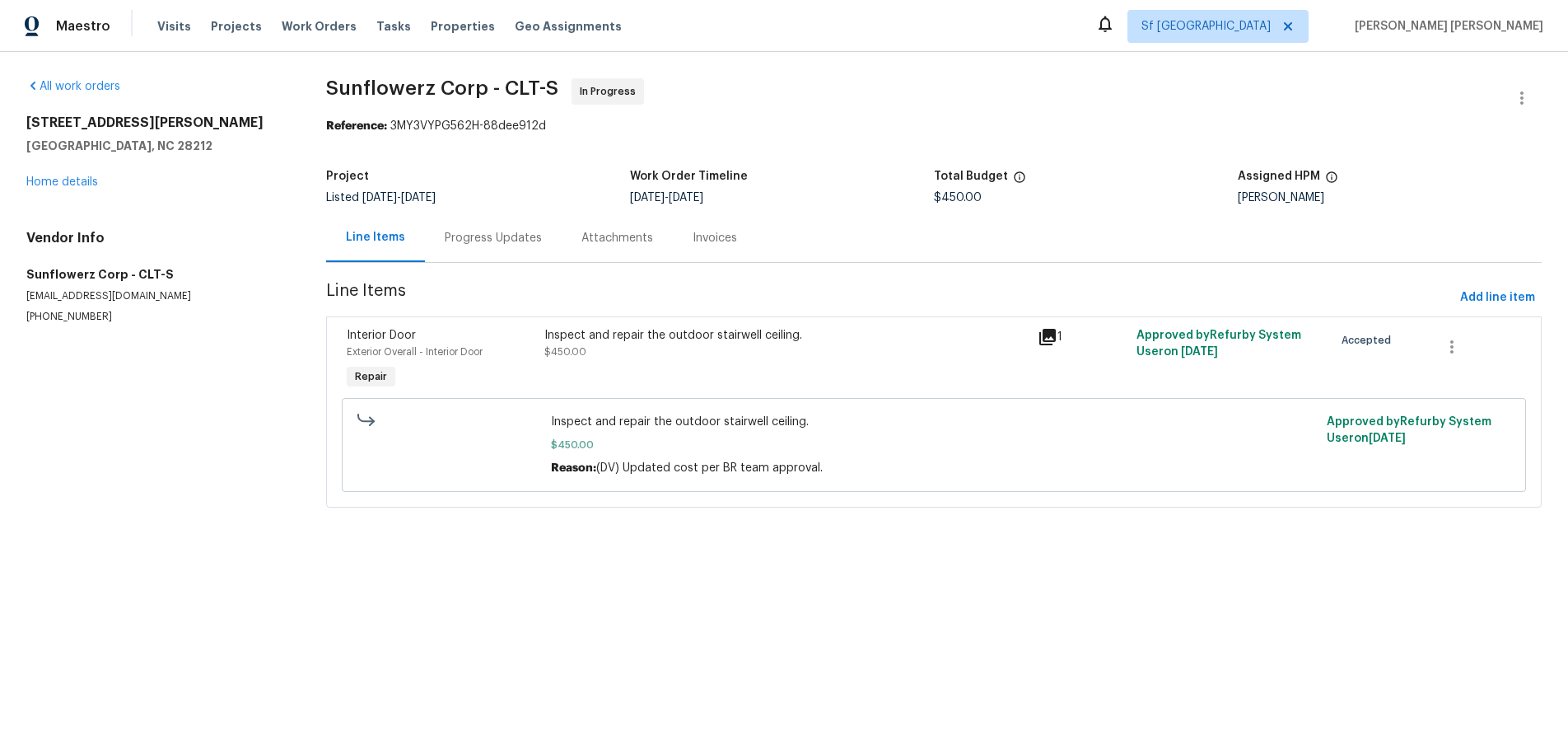
click at [1047, 338] on icon at bounding box center [1048, 338] width 20 height 20
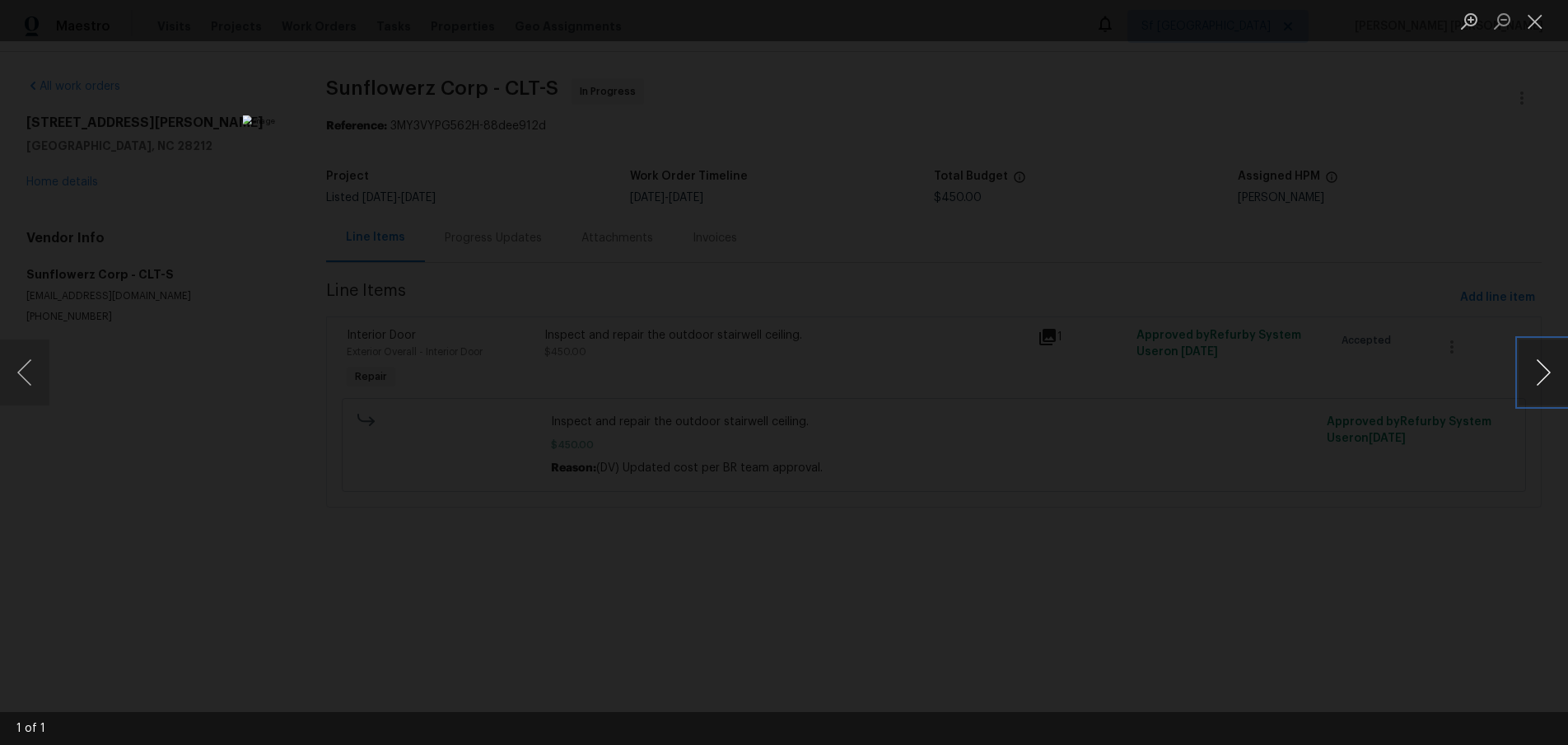
click at [1529, 375] on button "Next image" at bounding box center [1543, 372] width 50 height 66
click at [1339, 605] on div "Lightbox" at bounding box center [784, 372] width 1568 height 745
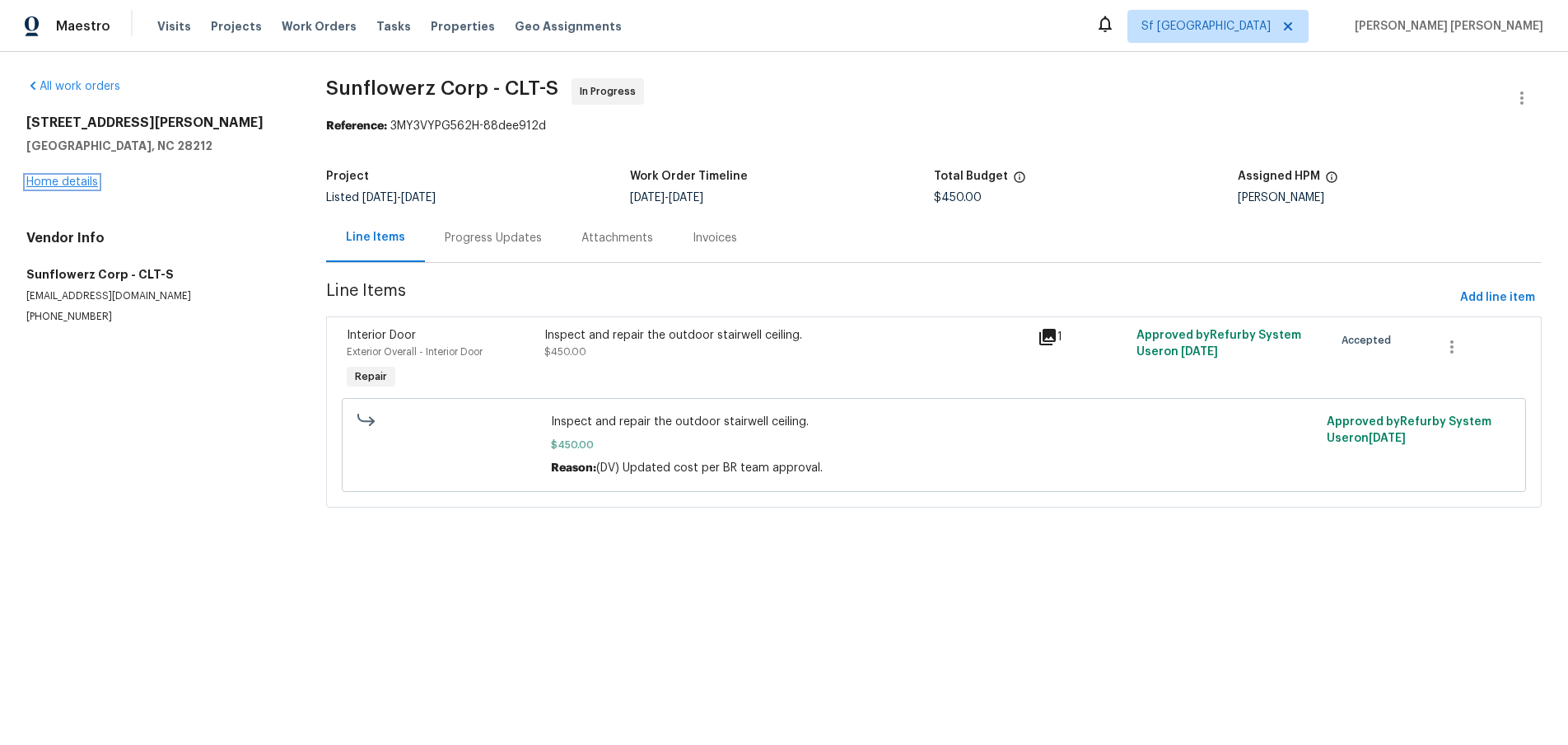
click at [59, 183] on link "Home details" at bounding box center [62, 183] width 72 height 12
